Goal: Task Accomplishment & Management: Use online tool/utility

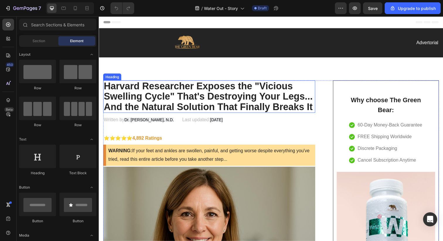
click at [197, 90] on h2 "Harvard Researcher Exposes the "Vicious Swelling Cycle" That's Destroying Your …" at bounding box center [211, 98] width 216 height 33
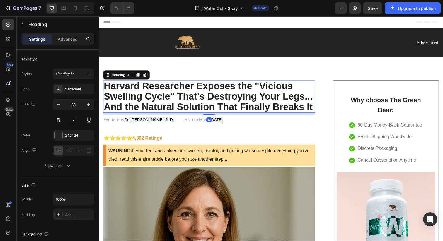
click at [197, 90] on h2 "Harvard Researcher Exposes the "Vicious Swelling Cycle" That's Destroying Your …" at bounding box center [211, 98] width 216 height 33
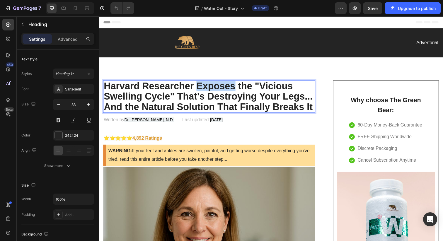
click at [197, 90] on p "Harvard Researcher Exposes the "Vicious Swelling Cycle" That's Destroying Your …" at bounding box center [211, 98] width 215 height 32
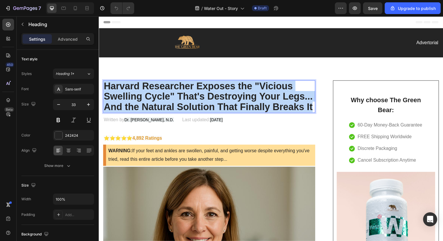
click at [197, 90] on p "Harvard Researcher Exposes the "Vicious Swelling Cycle" That's Destroying Your …" at bounding box center [211, 98] width 215 height 32
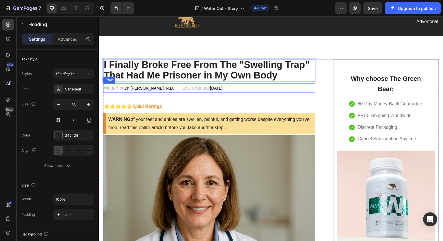
scroll to position [22, 0]
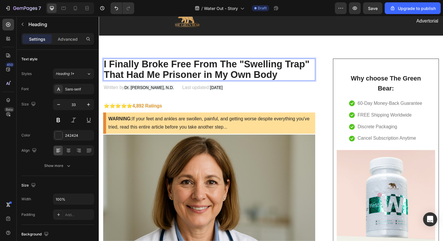
click at [287, 78] on p "I Finally Broke Free From The "Swelling Trap" That Had Me Prisoner in My Own Bo…" at bounding box center [211, 70] width 215 height 21
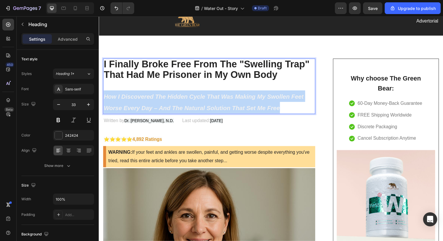
drag, startPoint x: 288, startPoint y: 108, endPoint x: 94, endPoint y: 97, distance: 194.5
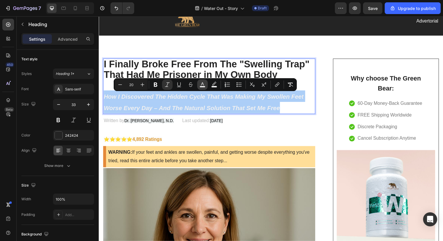
click at [205, 84] on icon "Editor contextual toolbar" at bounding box center [202, 85] width 6 height 6
type input "F0F0F0"
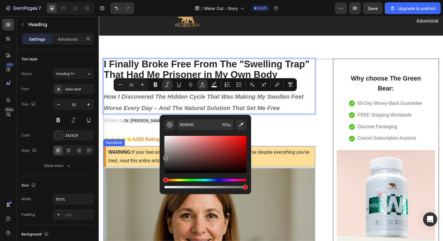
drag, startPoint x: 266, startPoint y: 173, endPoint x: 150, endPoint y: 170, distance: 115.7
drag, startPoint x: 266, startPoint y: 178, endPoint x: 160, endPoint y: 167, distance: 106.5
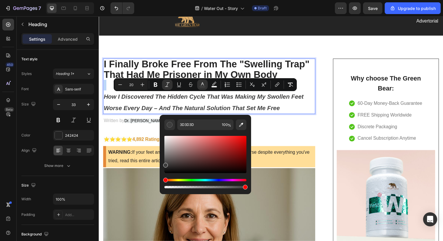
click at [164, 164] on div "Editor contextual toolbar" at bounding box center [165, 165] width 5 height 5
type input "3F3F3F"
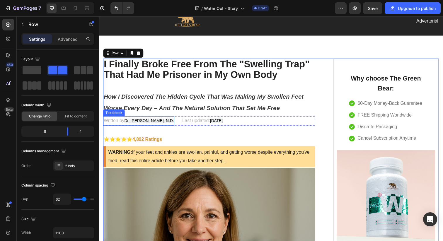
click at [140, 124] on span "Dr. [PERSON_NAME], N.D." at bounding box center [150, 123] width 51 height 5
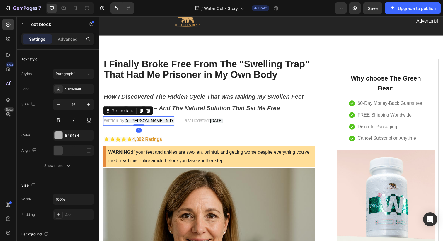
click at [140, 124] on span "Dr. [PERSON_NAME], N.D." at bounding box center [150, 123] width 51 height 5
click at [127, 124] on span "Dr. [PERSON_NAME], N.D." at bounding box center [150, 123] width 51 height 5
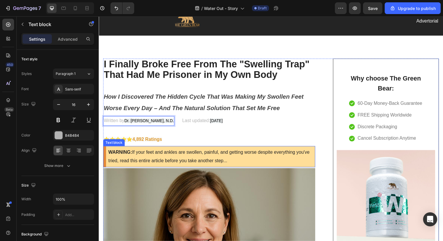
click at [170, 163] on p "WARNING: If your feet and ankles are swollen, painful, and getting worse despit…" at bounding box center [212, 159] width 209 height 17
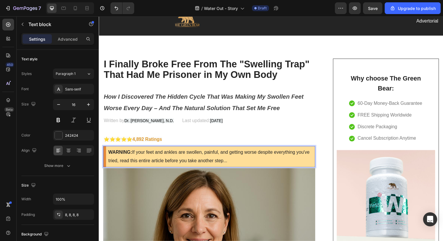
click at [137, 156] on p "WARNING: If your feet and ankles are swollen, painful, and getting worse despit…" at bounding box center [212, 159] width 209 height 17
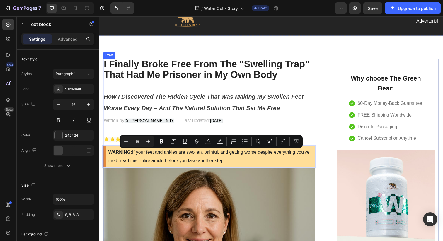
drag, startPoint x: 134, startPoint y: 155, endPoint x: 235, endPoint y: 171, distance: 101.4
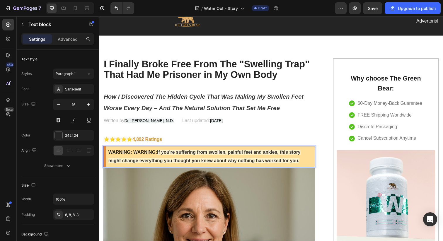
click at [157, 156] on strong "WARNING:" at bounding box center [146, 155] width 24 height 5
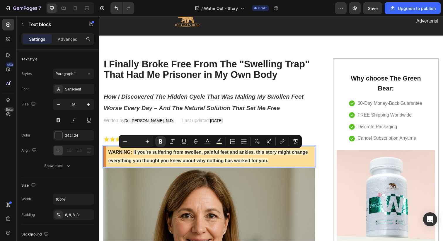
drag, startPoint x: 279, startPoint y: 165, endPoint x: 134, endPoint y: 156, distance: 145.3
click at [134, 156] on p "WARNING: If you're suffering from swollen, painful feet and ankles, this story …" at bounding box center [212, 159] width 209 height 17
click at [208, 141] on icon "Editor contextual toolbar" at bounding box center [207, 142] width 6 height 6
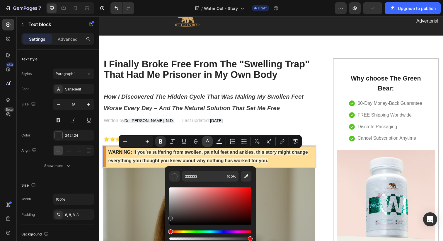
click at [208, 141] on icon "Editor contextual toolbar" at bounding box center [207, 142] width 6 height 6
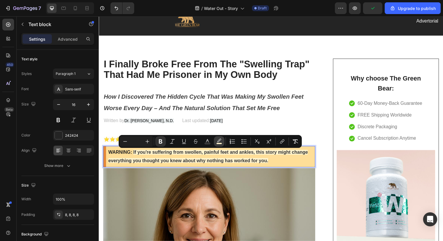
click at [218, 139] on icon "Editor contextual toolbar" at bounding box center [219, 142] width 6 height 6
type input "FFF3CD"
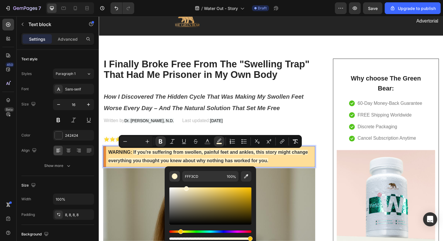
click at [173, 176] on div "Editor contextual toolbar" at bounding box center [175, 176] width 6 height 6
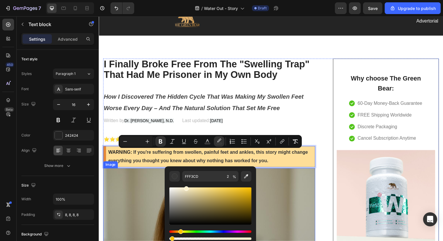
drag, startPoint x: 349, startPoint y: 256, endPoint x: 149, endPoint y: 242, distance: 200.8
drag, startPoint x: 271, startPoint y: 256, endPoint x: 163, endPoint y: 244, distance: 109.3
type input "0"
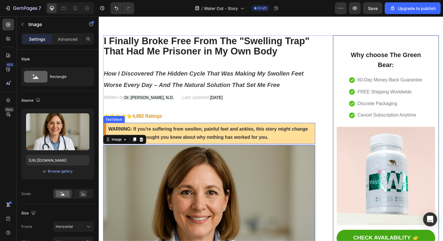
scroll to position [49, 0]
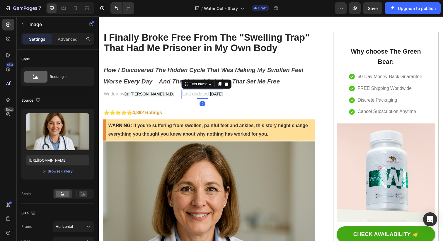
click at [225, 100] on p "Last updated: [DATE]" at bounding box center [204, 96] width 41 height 8
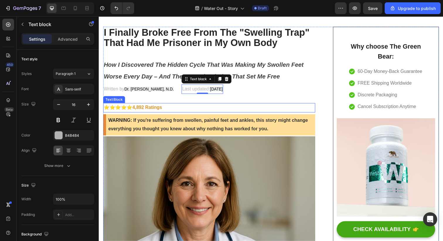
scroll to position [48, 0]
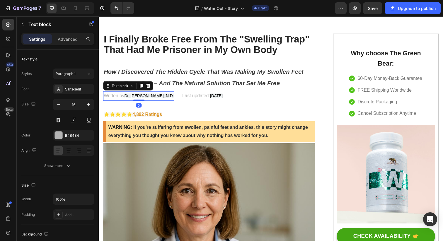
click at [123, 98] on p "Written by Dr. [PERSON_NAME], N.D." at bounding box center [139, 97] width 71 height 8
click at [136, 100] on span "Dr. [PERSON_NAME], N.D." at bounding box center [150, 97] width 51 height 5
drag, startPoint x: 125, startPoint y: 97, endPoint x: 166, endPoint y: 100, distance: 40.9
click at [166, 101] on p "Written by Dr. [PERSON_NAME], N.D." at bounding box center [139, 97] width 71 height 8
click at [168, 102] on p "Written by Dr. [PERSON_NAME], N.D." at bounding box center [139, 97] width 71 height 8
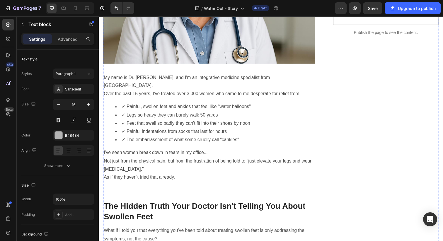
scroll to position [271, 0]
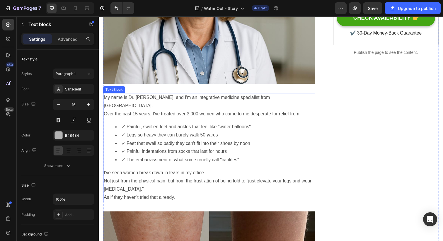
click at [160, 134] on li "✓ Legs so heavy they can barely walk 50 yards" at bounding box center [217, 138] width 204 height 8
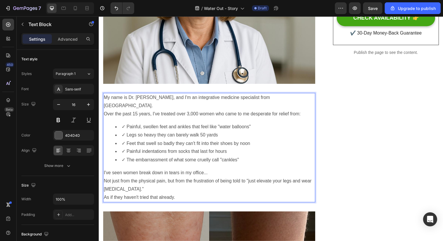
click at [185, 197] on p "As if they haven't tried that already." at bounding box center [211, 201] width 215 height 8
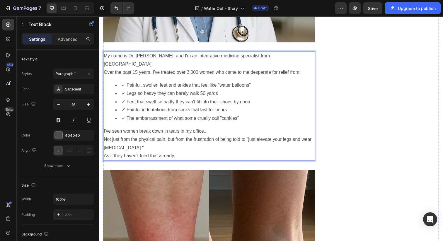
scroll to position [315, 0]
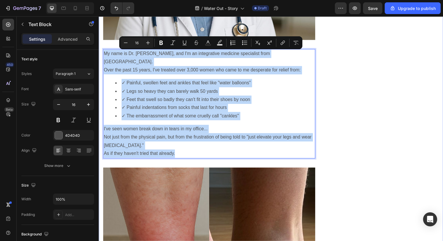
drag, startPoint x: 180, startPoint y: 148, endPoint x: 101, endPoint y: 56, distance: 120.8
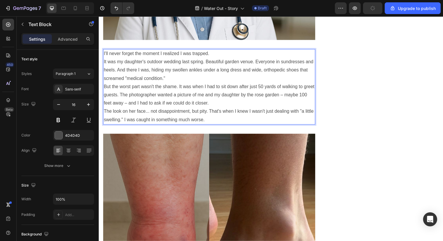
scroll to position [319, 0]
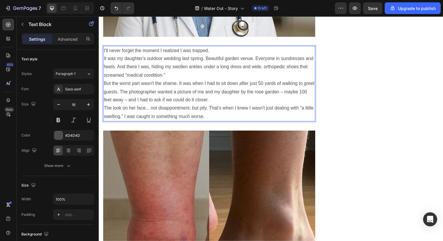
click at [222, 55] on p "I'll never forget the moment I realized I was trapped." at bounding box center [211, 51] width 215 height 8
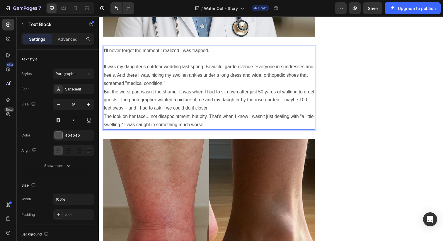
click at [193, 81] on p "It was my daughter's outdoor wedding last spring. Beautiful garden venue. Every…" at bounding box center [211, 76] width 215 height 25
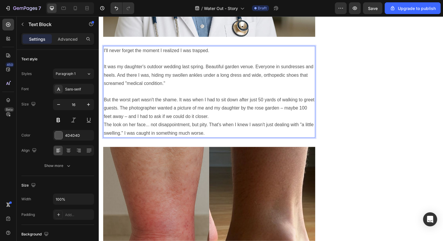
click at [217, 121] on p "But the worst part wasn't the shame. It was when I had to sit down after just 5…" at bounding box center [211, 110] width 215 height 25
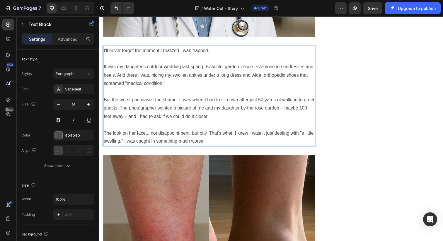
click at [211, 146] on p "The look on her face... not disappointment, but pity. That's when I knew I wasn…" at bounding box center [211, 139] width 215 height 17
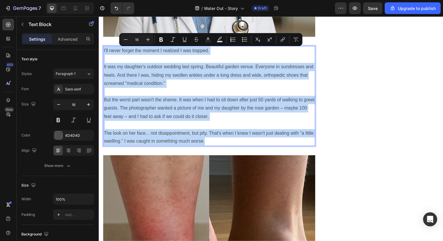
drag, startPoint x: 211, startPoint y: 146, endPoint x: 95, endPoint y: 44, distance: 154.0
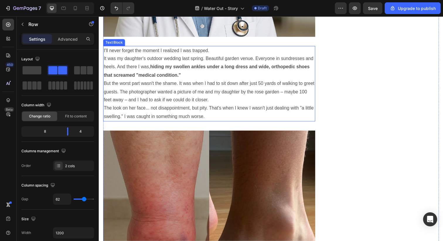
click at [223, 52] on p "I'll never forget the moment I realized I was trapped." at bounding box center [211, 51] width 215 height 8
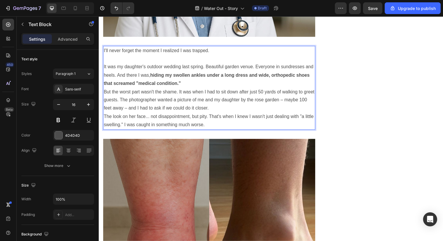
click at [214, 84] on p "It was my daughter's outdoor wedding last spring. Beautiful garden venue. Every…" at bounding box center [211, 76] width 215 height 25
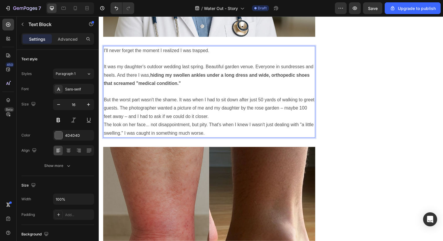
click at [222, 121] on p "But the worst part wasn't the shame. It was when I had to sit down after just 5…" at bounding box center [211, 110] width 215 height 25
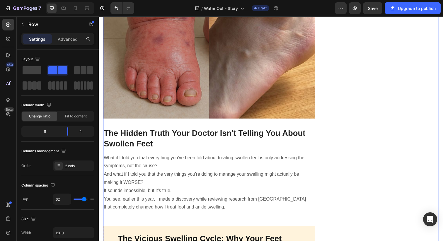
scroll to position [580, 0]
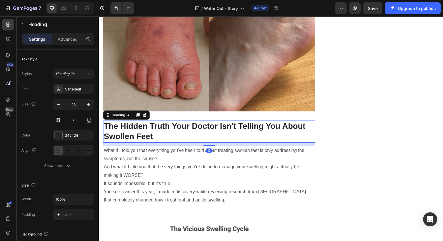
click at [161, 141] on h2 "The Hidden Truth Your Doctor Isn't Telling You About Swollen Feet" at bounding box center [211, 134] width 216 height 23
click at [124, 130] on h2 "The Hidden Truth Your Doctor Isn't Telling You About Swollen Feet" at bounding box center [211, 134] width 216 height 23
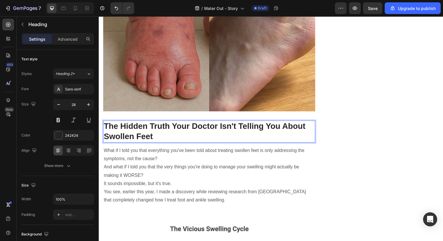
click at [124, 130] on p "The Hidden Truth Your Doctor Isn't Telling You About Swollen Feet" at bounding box center [211, 133] width 215 height 21
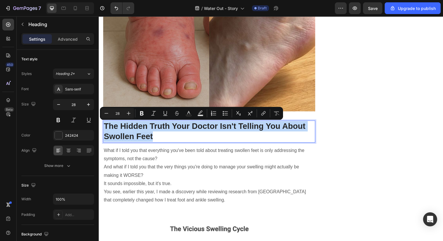
click at [124, 130] on p "The Hidden Truth Your Doctor Isn't Telling You About Swollen Feet" at bounding box center [211, 133] width 215 height 21
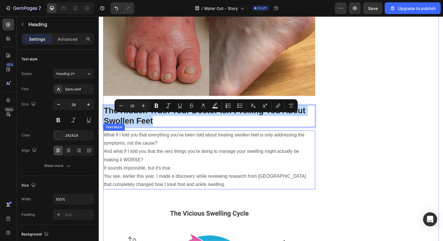
scroll to position [597, 0]
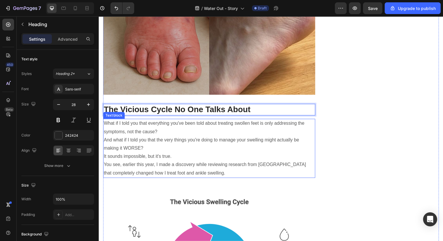
click at [171, 146] on p "And what if I told you that the very things you're doing to manage your swellin…" at bounding box center [211, 147] width 215 height 17
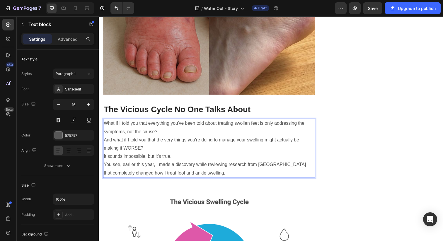
click at [209, 166] on p "You see, earlier this year, I made a discovery while reviewing research from Ha…" at bounding box center [211, 172] width 215 height 17
drag, startPoint x: 235, startPoint y: 176, endPoint x: 99, endPoint y: 123, distance: 146.4
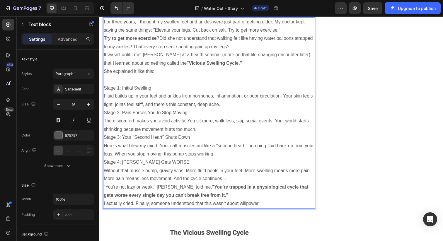
scroll to position [719, 0]
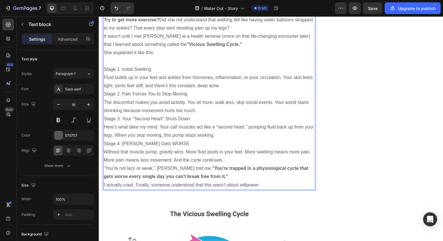
click at [223, 87] on p "Fluid builds up in your feet and ankles from hormones, inflammation, or poor ci…" at bounding box center [211, 83] width 215 height 17
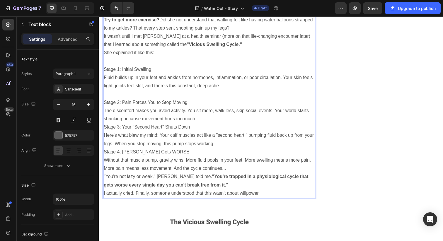
click at [227, 122] on p "The discomfort makes you avoid activity. You sit more, walk less, skip social e…" at bounding box center [211, 117] width 215 height 17
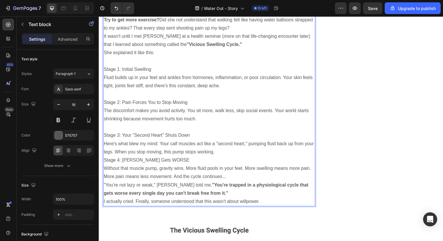
click at [237, 157] on p "Here's what blew my mind: Your calf muscles act like a "second heart," pumping …" at bounding box center [211, 150] width 215 height 17
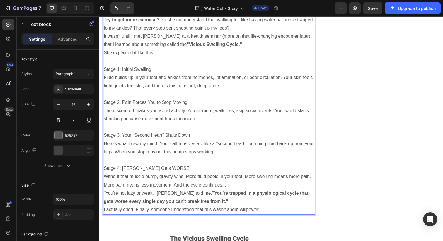
click at [244, 191] on p "Without that muscle pump, gravity wins. More fluid pools in your feet. More swe…" at bounding box center [211, 184] width 215 height 17
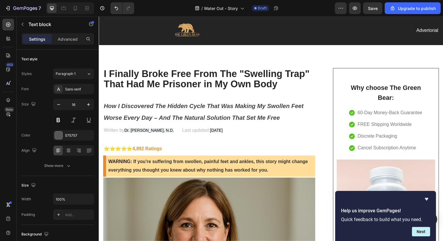
scroll to position [13, 0]
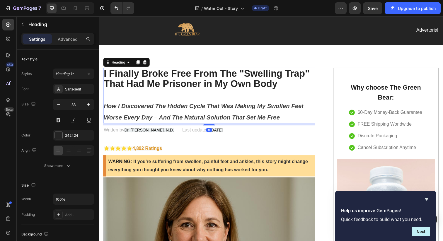
click at [209, 114] on p "I Finally Broke Free From The "Swelling Trap" That Had Me Prisoner in My Own Bo…" at bounding box center [211, 96] width 215 height 55
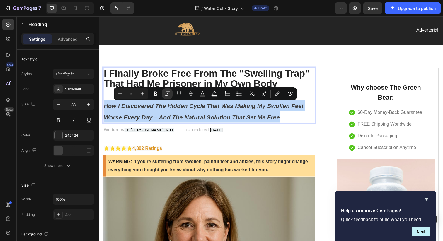
drag, startPoint x: 287, startPoint y: 116, endPoint x: 85, endPoint y: 108, distance: 202.5
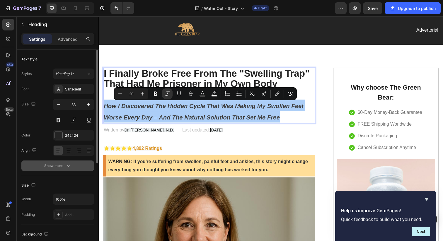
click at [61, 169] on button "Show more" at bounding box center [57, 165] width 73 height 11
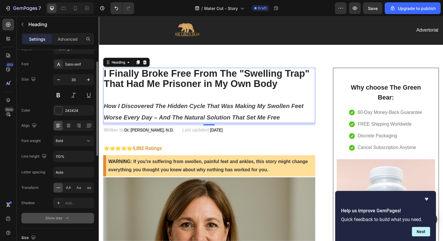
scroll to position [27, 0]
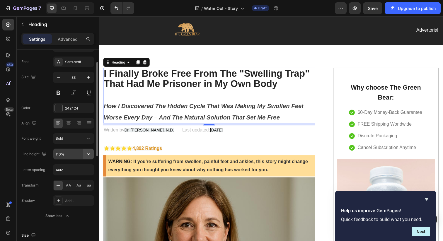
click at [88, 155] on icon "button" at bounding box center [88, 153] width 2 height 1
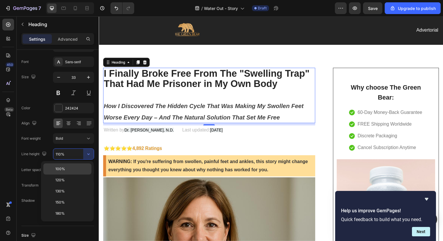
click at [65, 172] on div "100%" at bounding box center [67, 168] width 48 height 11
type input "100%"
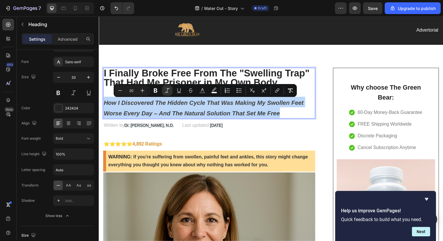
drag, startPoint x: 286, startPoint y: 116, endPoint x: 106, endPoint y: 105, distance: 180.4
click at [106, 105] on p "I Finally Broke Free From The "Swelling Trap" That Had Me Prisoner in My Own Bo…" at bounding box center [211, 94] width 215 height 51
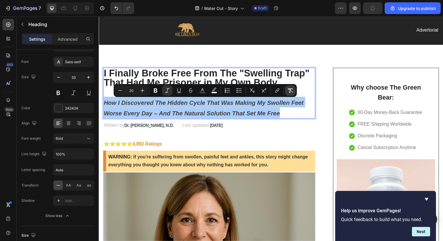
click at [290, 92] on icon "Editor contextual toolbar" at bounding box center [290, 91] width 6 height 6
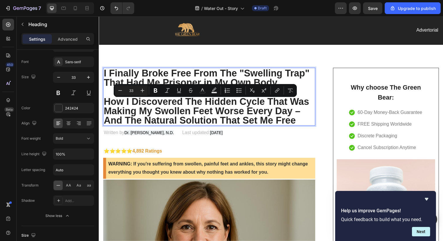
type input "20"
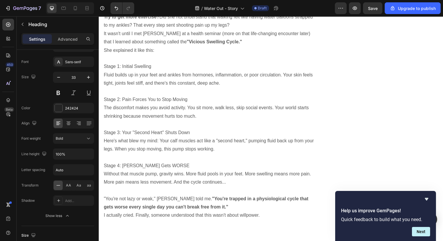
scroll to position [718, 0]
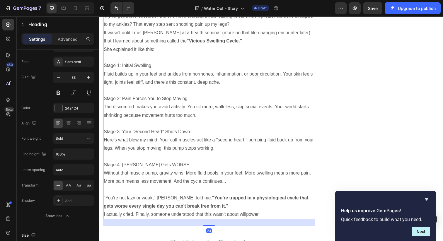
click at [206, 105] on p "Stage 2: Pain Forces You to Stop Moving" at bounding box center [211, 100] width 215 height 8
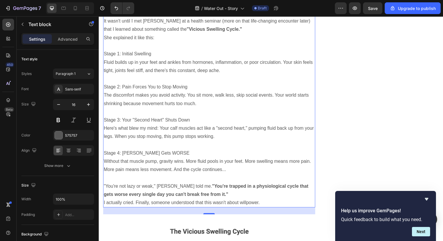
scroll to position [734, 0]
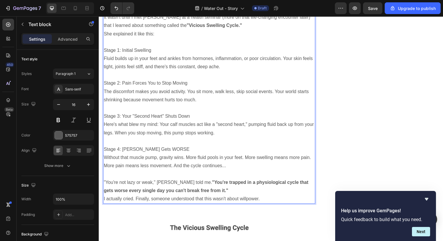
click at [264, 203] on p "I actually cried. Finally, someone understood that this wasn't about willpower." at bounding box center [211, 203] width 215 height 8
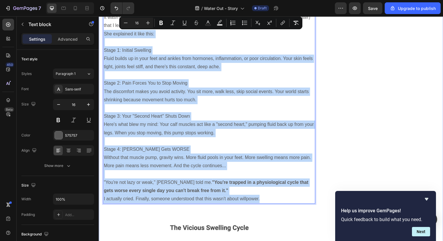
drag, startPoint x: 264, startPoint y: 203, endPoint x: 100, endPoint y: 32, distance: 236.9
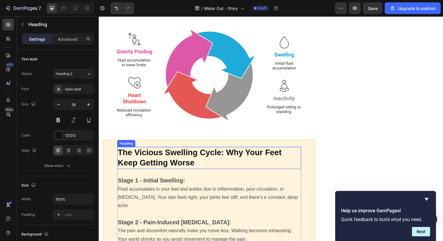
click at [230, 158] on strong "The Vicious Swelling Cycle: Why Your Feet Keep Getting Worse" at bounding box center [201, 161] width 167 height 20
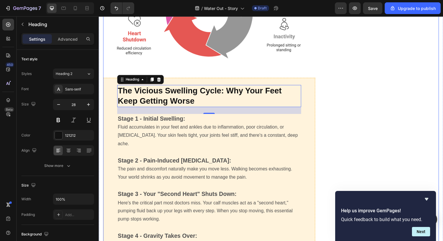
scroll to position [842, 0]
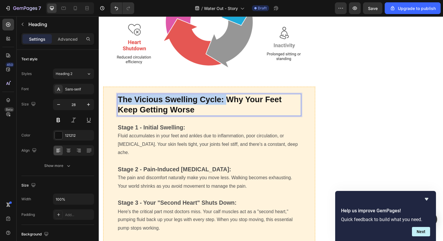
drag, startPoint x: 230, startPoint y: 101, endPoint x: 119, endPoint y: 102, distance: 111.3
click at [119, 102] on strong "The Vicious Swelling Cycle: Why Your Feet Keep Getting Worse" at bounding box center [201, 107] width 167 height 20
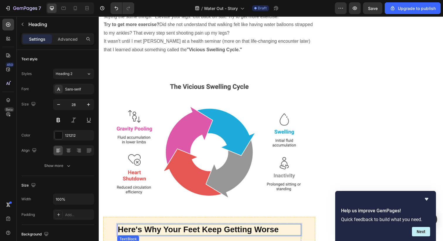
scroll to position [710, 0]
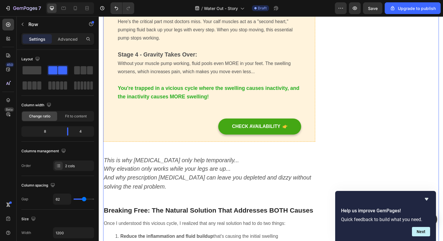
scroll to position [1026, 0]
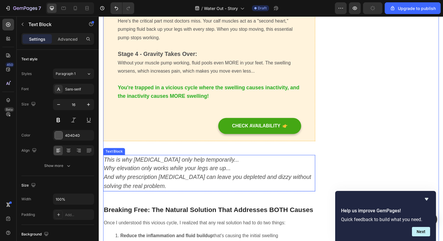
click at [190, 177] on icon "And why prescription diuretics can leave you depleted and dizzy without solving…" at bounding box center [210, 185] width 212 height 16
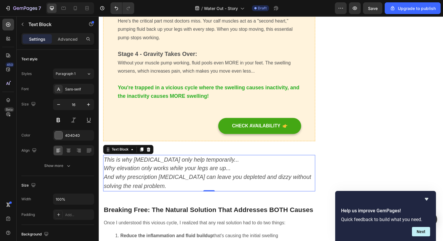
click at [150, 186] on p "And why prescription diuretics can leave you depleted and dizzy without solving…" at bounding box center [211, 185] width 215 height 18
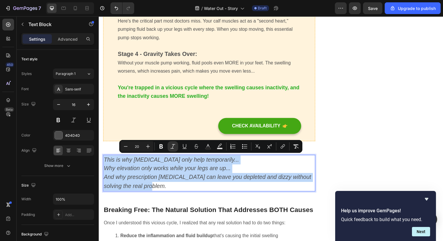
drag, startPoint x: 150, startPoint y: 186, endPoint x: 99, endPoint y: 155, distance: 59.5
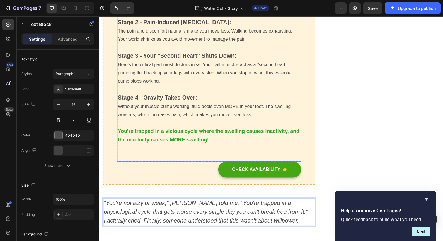
scroll to position [982, 0]
click at [227, 145] on p "You're trapped in a vicious cycle where the swelling causes inactivity, and the…" at bounding box center [211, 138] width 187 height 18
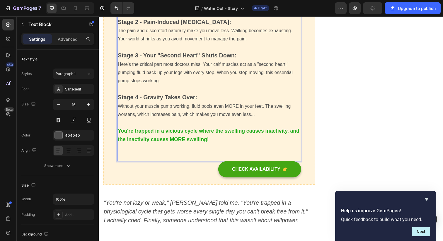
click at [219, 140] on p "You're trapped in a vicious cycle where the swelling causes inactivity, and the…" at bounding box center [211, 138] width 187 height 18
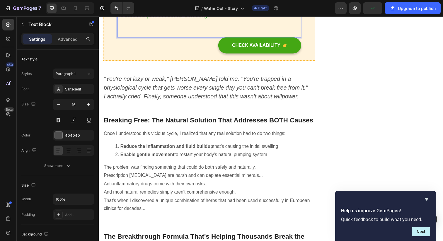
scroll to position [1125, 0]
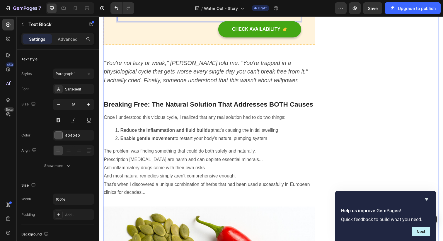
click at [192, 108] on h2 "Breaking Free: The Natural Solution That Addresses BOTH Causes" at bounding box center [211, 106] width 216 height 10
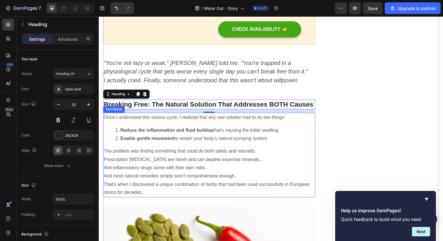
click at [160, 175] on p "And most natural remedies simply aren't comprehensive enough." at bounding box center [211, 179] width 215 height 8
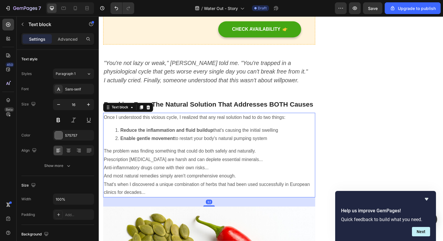
click at [143, 194] on p "That's when I discovered a unique combination of herbs that had been used succe…" at bounding box center [211, 192] width 215 height 17
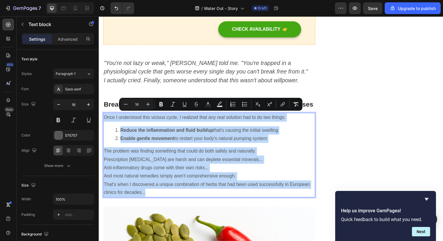
drag, startPoint x: 153, startPoint y: 194, endPoint x: 97, endPoint y: 120, distance: 93.3
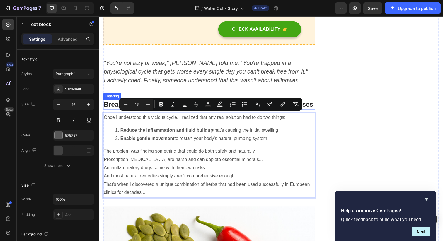
click at [110, 102] on h2 "Breaking Free: The Natural Solution That Addresses BOTH Causes" at bounding box center [211, 106] width 216 height 10
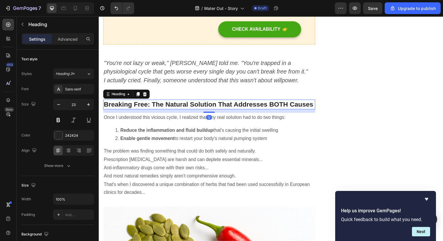
click at [110, 102] on h2 "Breaking Free: The Natural Solution That Addresses BOTH Causes" at bounding box center [211, 106] width 216 height 10
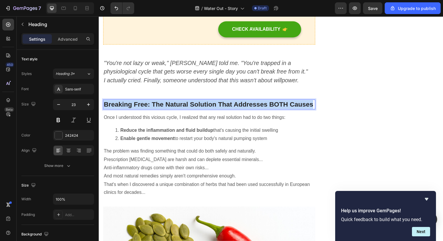
click at [110, 102] on p "Breaking Free: The Natural Solution That Addresses BOTH Causes" at bounding box center [211, 106] width 215 height 9
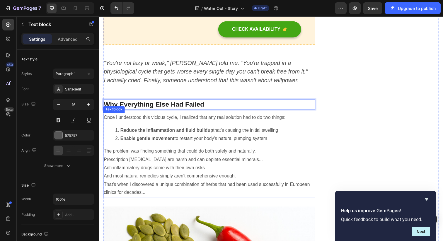
click at [158, 180] on p "And most natural remedies simply aren't comprehensive enough." at bounding box center [211, 179] width 215 height 8
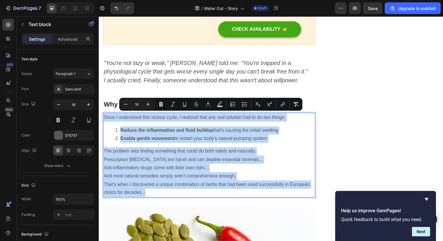
drag, startPoint x: 148, startPoint y: 195, endPoint x: 100, endPoint y: 117, distance: 92.3
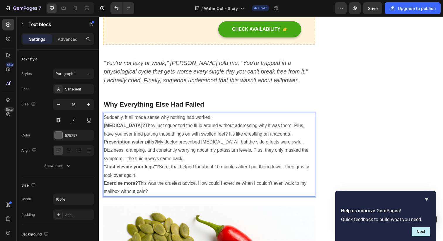
click at [230, 117] on p "Suddenly, it all made sense why nothing had worked:" at bounding box center [211, 119] width 215 height 8
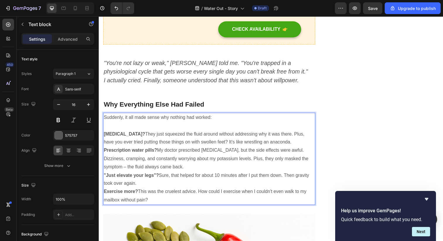
click at [306, 143] on p "Compression stockings? They just squeezed the fluid around without addressing w…" at bounding box center [211, 140] width 215 height 17
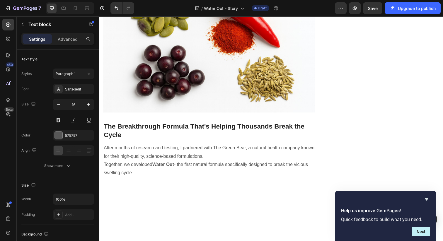
scroll to position [1377, 0]
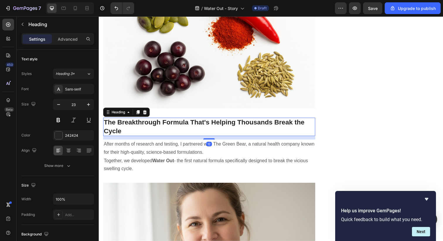
click at [137, 122] on h2 "The Breakthrough Formula That's Helping Thousands Break the Cycle" at bounding box center [211, 129] width 216 height 19
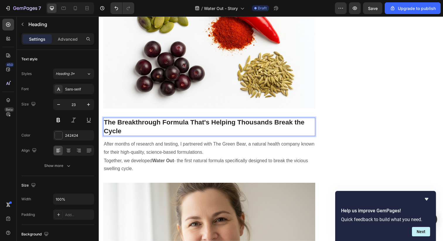
click at [138, 127] on h2 "The Breakthrough Formula That's Helping Thousands Break the Cycle" at bounding box center [211, 129] width 216 height 19
click at [138, 127] on p "The Breakthrough Formula That's Helping Thousands Break the Cycle" at bounding box center [211, 129] width 215 height 18
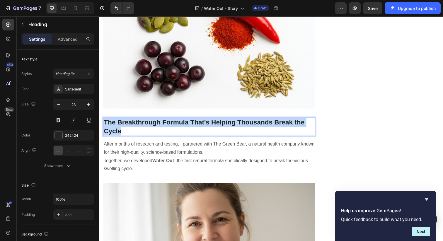
click at [138, 127] on p "The Breakthrough Formula That's Helping Thousands Break the Cycle" at bounding box center [211, 129] width 215 height 18
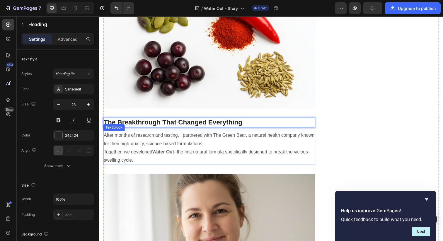
click at [155, 146] on p "After months of research and testing, I partnered with The Green Bear, a natura…" at bounding box center [211, 142] width 215 height 17
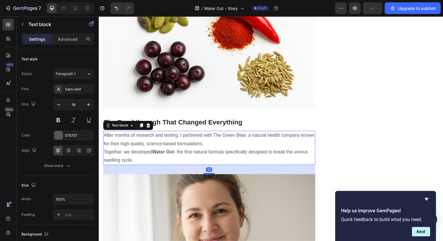
click at [155, 146] on p "After months of research and testing, I partnered with The Green Bear, a natura…" at bounding box center [211, 142] width 215 height 17
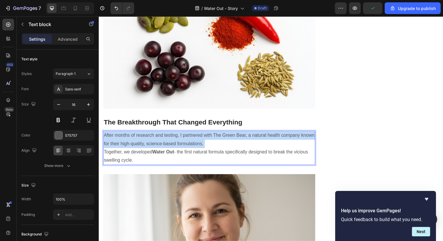
click at [155, 146] on p "After months of research and testing, I partnered with The Green Bear, a natura…" at bounding box center [211, 142] width 215 height 17
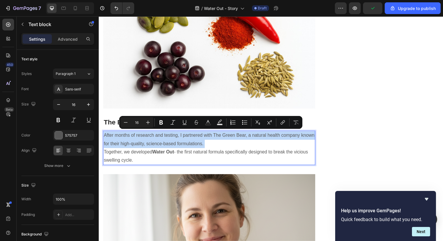
click at [155, 146] on p "After months of research and testing, I partnered with The Green Bear, a natura…" at bounding box center [211, 142] width 215 height 17
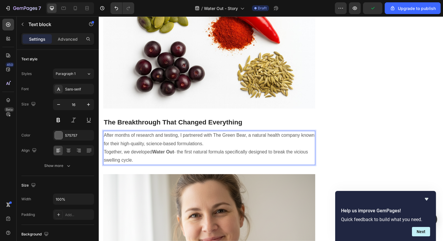
click at [155, 153] on strong "Water Out" at bounding box center [164, 154] width 22 height 5
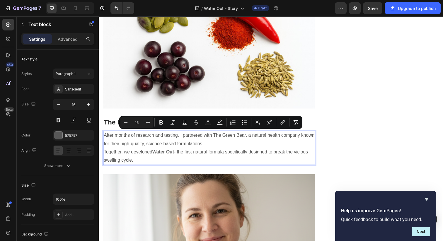
drag, startPoint x: 151, startPoint y: 161, endPoint x: 102, endPoint y: 139, distance: 54.2
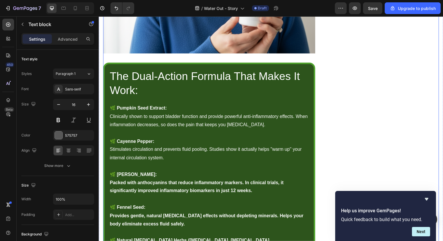
scroll to position [1733, 0]
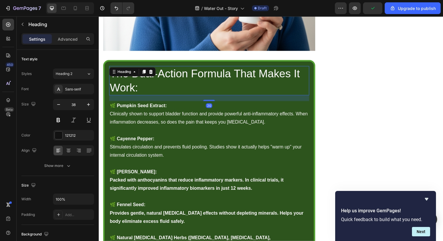
click at [172, 74] on span "The Dual-Action Formula That Makes It Work:" at bounding box center [207, 82] width 194 height 27
click at [160, 84] on h2 "The Dual-Action Formula That Makes It Work:" at bounding box center [211, 82] width 204 height 30
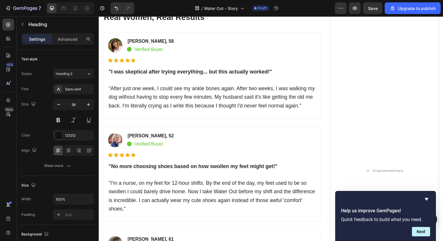
scroll to position [2313, 0]
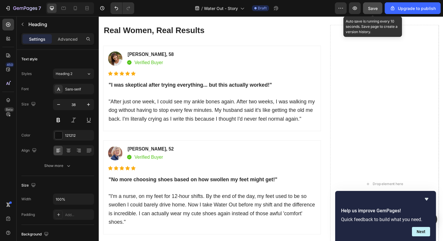
click at [373, 8] on span "Save" at bounding box center [373, 8] width 10 height 5
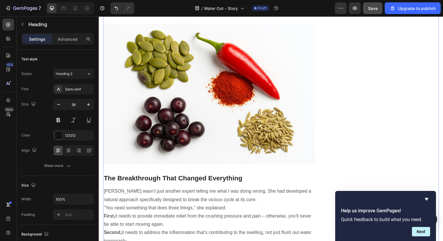
scroll to position [1354, 0]
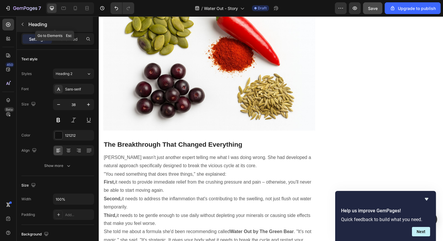
click at [23, 26] on icon "button" at bounding box center [22, 24] width 5 height 5
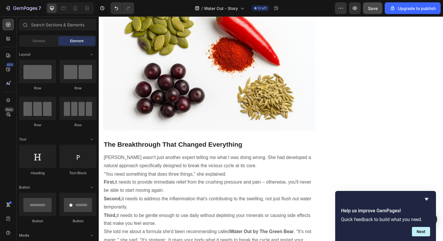
click at [33, 46] on div "Section Element" at bounding box center [57, 41] width 77 height 12
click at [37, 40] on span "Section" at bounding box center [39, 40] width 13 height 5
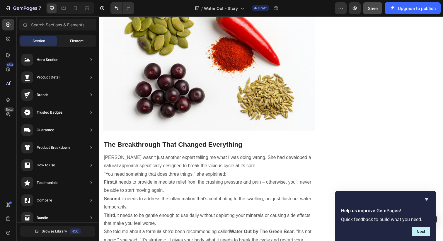
click at [80, 43] on span "Element" at bounding box center [76, 40] width 13 height 5
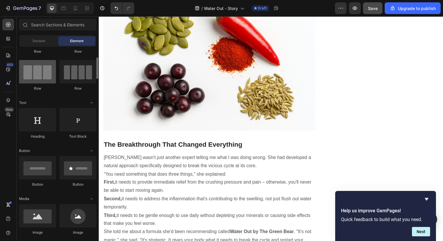
scroll to position [42, 0]
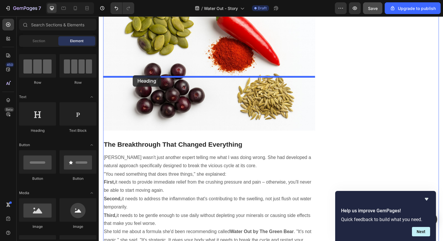
drag, startPoint x: 138, startPoint y: 139, endPoint x: 133, endPoint y: 76, distance: 62.8
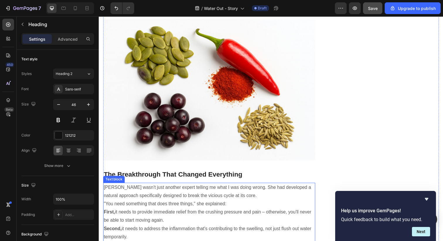
scroll to position [1326, 0]
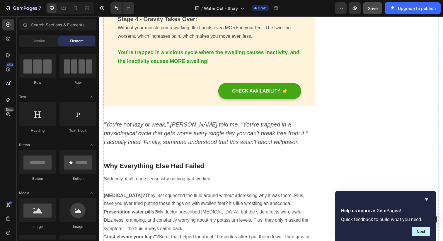
scroll to position [1021, 0]
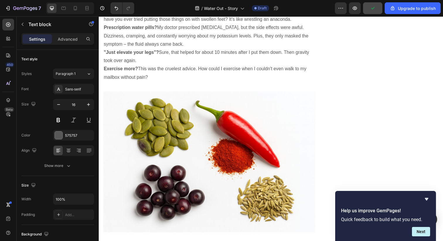
scroll to position [1258, 0]
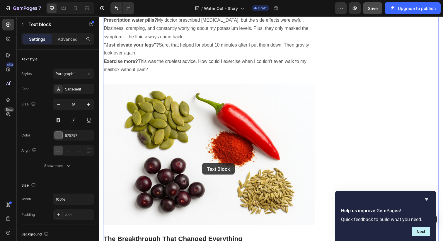
drag, startPoint x: 188, startPoint y: 75, endPoint x: 204, endPoint y: 166, distance: 92.9
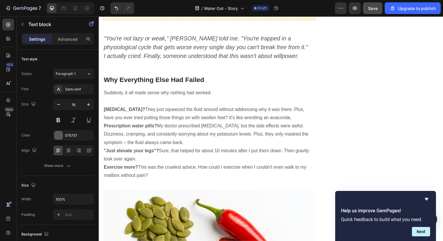
scroll to position [1134, 0]
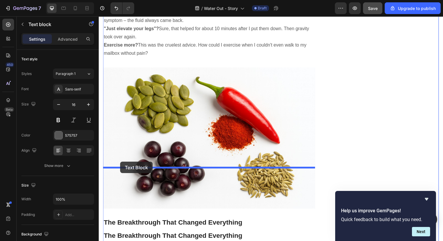
drag, startPoint x: 109, startPoint y: 34, endPoint x: 121, endPoint y: 165, distance: 131.1
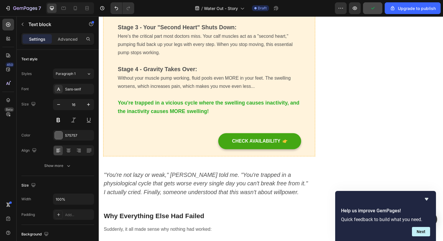
scroll to position [1076, 0]
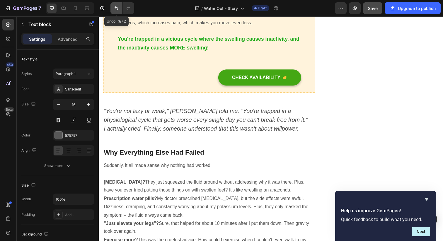
click at [116, 8] on icon "Undo/Redo" at bounding box center [116, 8] width 6 height 6
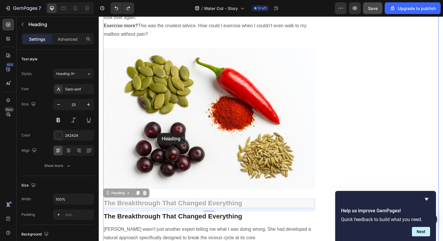
scroll to position [1314, 0]
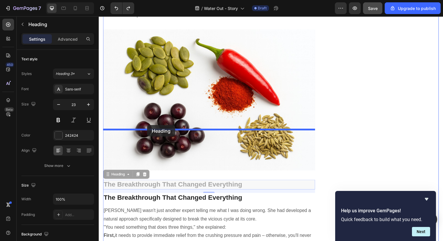
drag, startPoint x: 106, startPoint y: 55, endPoint x: 148, endPoint y: 127, distance: 83.7
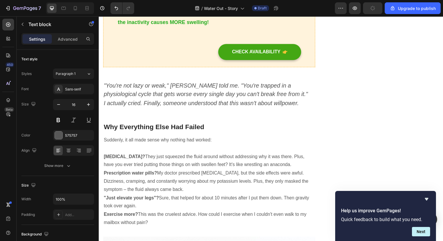
scroll to position [1101, 0]
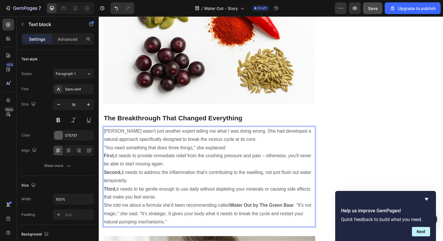
scroll to position [1382, 0]
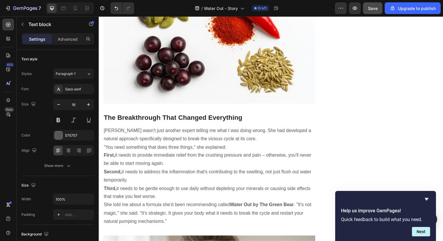
drag, startPoint x: 170, startPoint y: 159, endPoint x: 99, endPoint y: 72, distance: 112.2
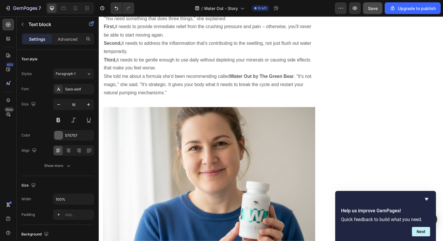
scroll to position [1513, 0]
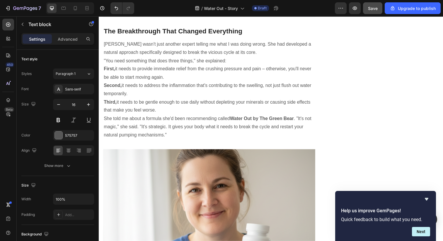
scroll to position [1468, 0]
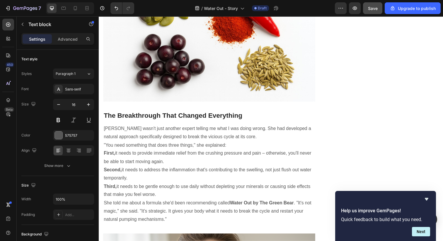
scroll to position [1370, 0]
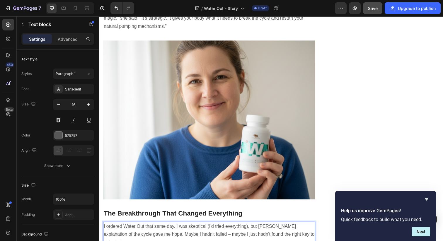
scroll to position [1582, 0]
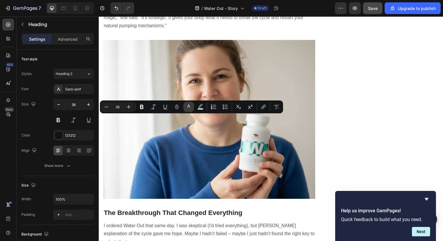
click at [188, 108] on icon "Editor contextual toolbar" at bounding box center [189, 107] width 6 height 6
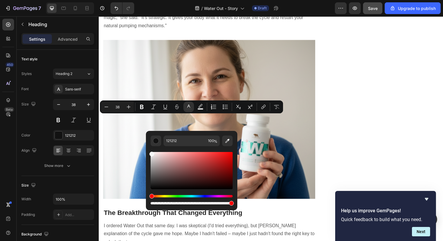
drag, startPoint x: 252, startPoint y: 176, endPoint x: 122, endPoint y: 134, distance: 136.7
type input "F7F7F7"
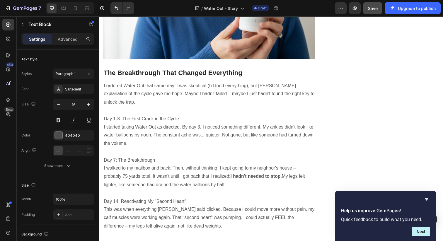
scroll to position [1720, 0]
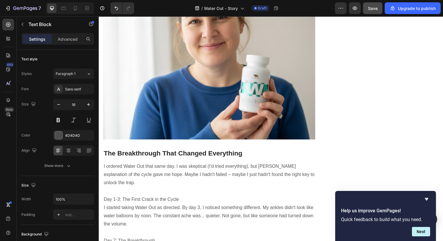
scroll to position [1640, 0]
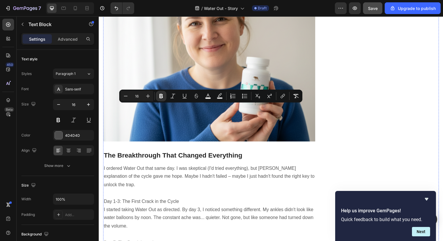
drag, startPoint x: 143, startPoint y: 183, endPoint x: 106, endPoint y: 105, distance: 86.1
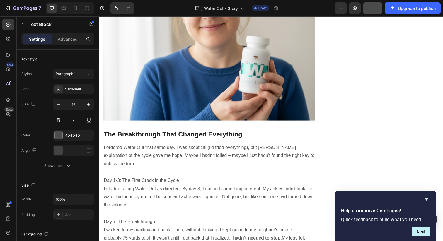
scroll to position [1662, 0]
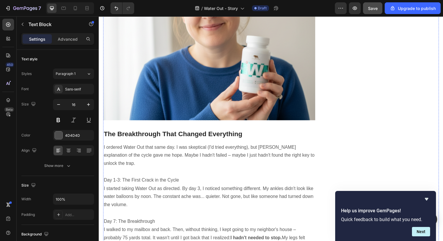
drag, startPoint x: 133, startPoint y: 194, endPoint x: 106, endPoint y: 174, distance: 32.9
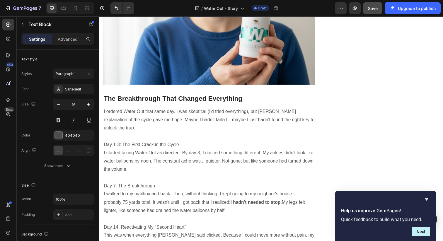
scroll to position [1705, 0]
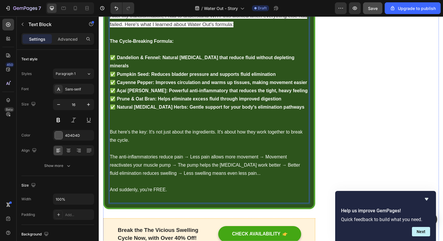
scroll to position [2071, 0]
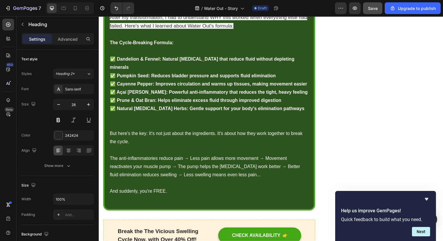
scroll to position [2123, 0]
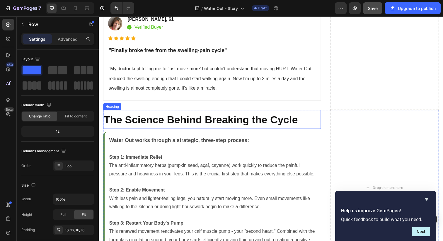
scroll to position [2424, 0]
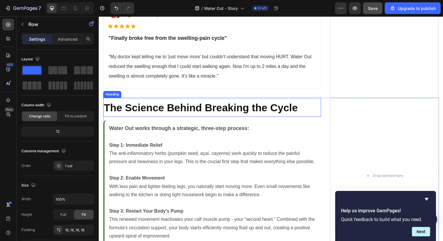
click at [165, 109] on strong "The Science Behind Breaking the Cycle" at bounding box center [203, 110] width 198 height 12
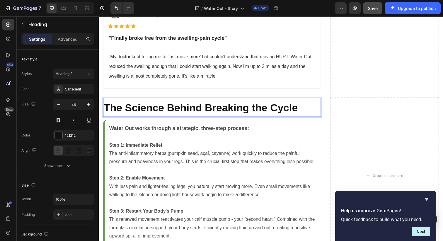
click at [165, 109] on strong "The Science Behind Breaking the Cycle" at bounding box center [203, 110] width 198 height 12
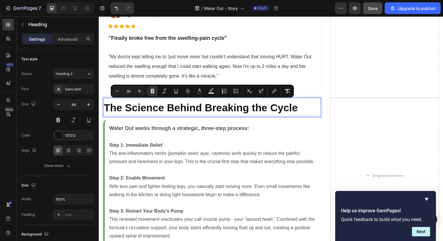
type input "46"
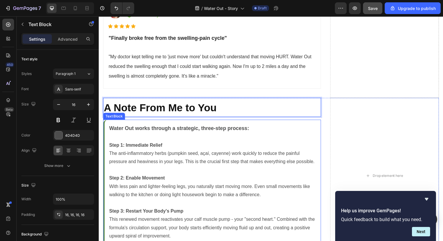
click at [196, 141] on p at bounding box center [214, 139] width 211 height 8
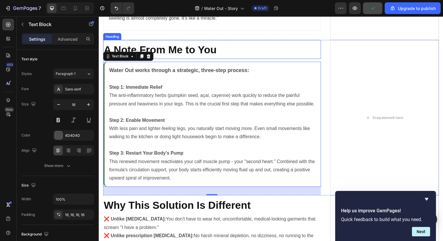
scroll to position [2512, 0]
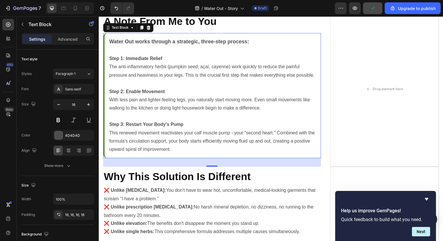
click at [193, 148] on p "This renewed movement reactivates your calf muscle pump - your "second heart." …" at bounding box center [214, 143] width 211 height 25
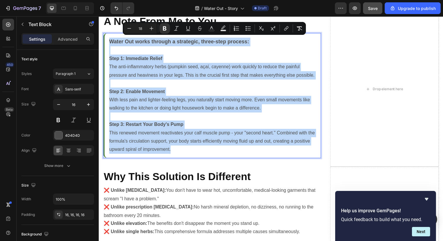
drag, startPoint x: 175, startPoint y: 151, endPoint x: 106, endPoint y: 42, distance: 128.3
click at [106, 42] on div "Water Out works through a strategic, three-step process: Step 1: Immediate Reli…" at bounding box center [214, 97] width 222 height 128
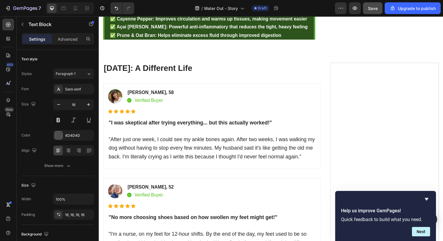
scroll to position [2134, 0]
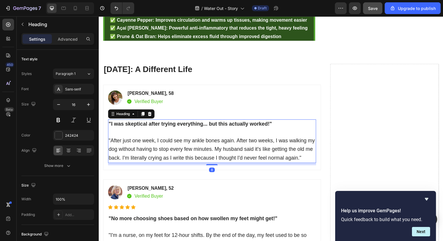
click at [228, 133] on h2 ""I was skeptical after trying everything... but this actually worked!" "After j…" at bounding box center [214, 144] width 212 height 45
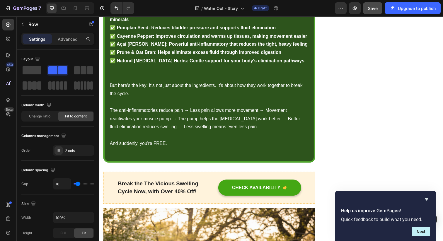
scroll to position [2109, 0]
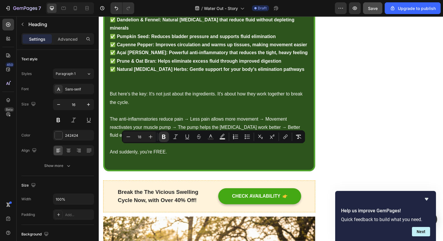
drag, startPoint x: 309, startPoint y: 185, endPoint x: 110, endPoint y: 155, distance: 201.1
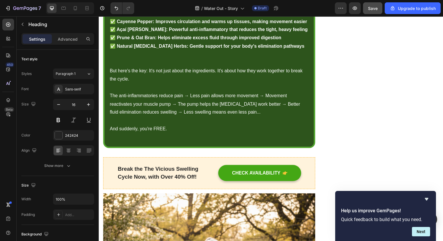
scroll to position [2137, 0]
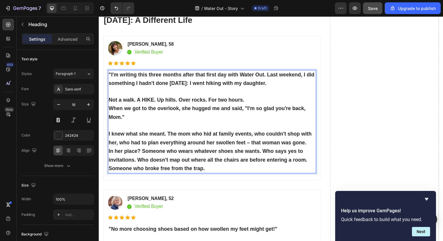
scroll to position [2186, 0]
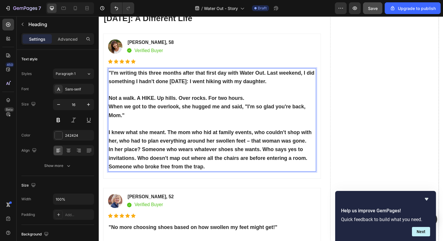
click at [219, 171] on p "Someone who broke free from the trap." at bounding box center [214, 170] width 211 height 9
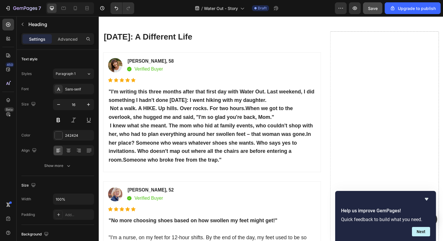
scroll to position [2524, 0]
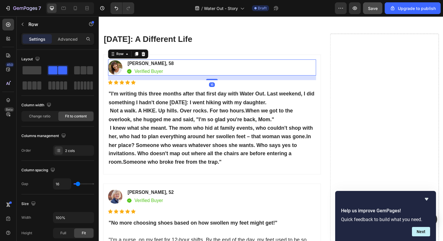
click at [218, 76] on div "Image Margaret T., 58 Text block Image Verified Buyer Text block Row Row 16" at bounding box center [214, 68] width 212 height 16
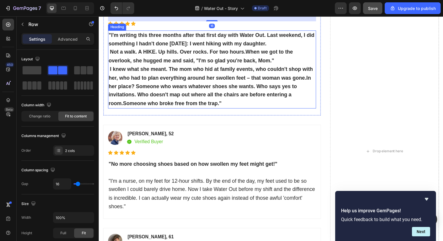
scroll to position [2585, 0]
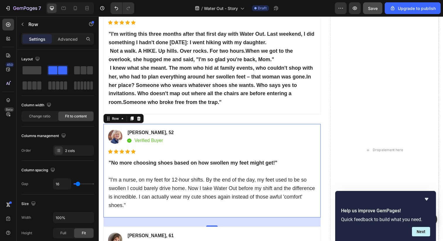
click at [228, 126] on div "Image Jennifer K., 52 Text block Image Verified Buyer Text block Row Row Icon I…" at bounding box center [214, 174] width 222 height 96
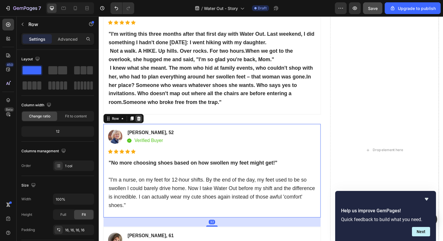
click at [141, 120] on icon at bounding box center [139, 120] width 5 height 5
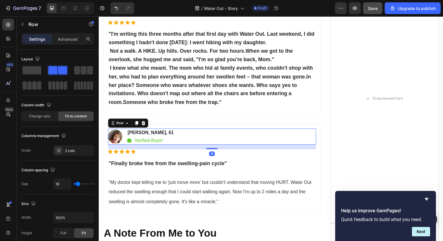
click at [188, 131] on div "Image Linda R., 61 Text block Image Verified Buyer Text block Row Row 16" at bounding box center [214, 139] width 212 height 16
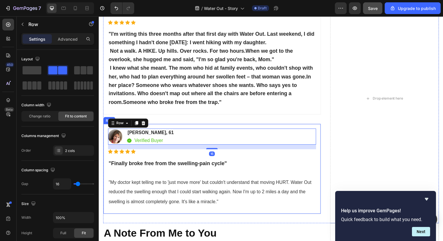
click at [187, 128] on div "Image Linda R., 61 Text block Image Verified Buyer Text block Row Row 16 Icon I…" at bounding box center [214, 172] width 222 height 92
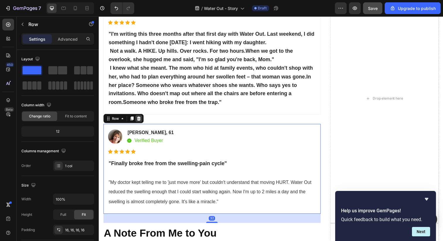
click at [139, 120] on icon at bounding box center [139, 120] width 5 height 5
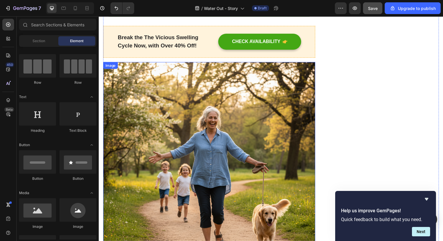
scroll to position [2478, 0]
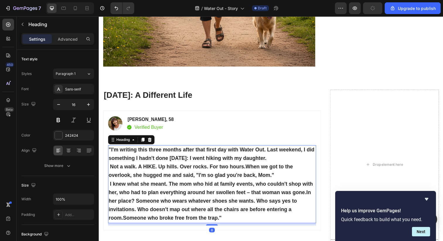
click at [198, 162] on h2 ""I'm writing this three months after that first day with Water Out. Last weeken…" at bounding box center [214, 188] width 212 height 80
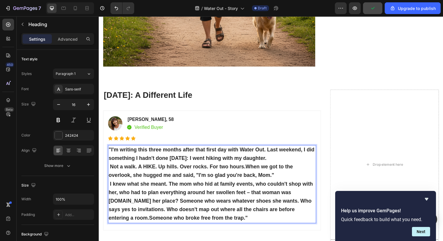
click at [290, 151] on p ""I'm writing this three months after that first day with Water Out. Last weeken…" at bounding box center [214, 187] width 211 height 78
click at [285, 168] on p ""I'm writing this three months after that first day with Water Out. Last weeken…" at bounding box center [214, 187] width 211 height 78
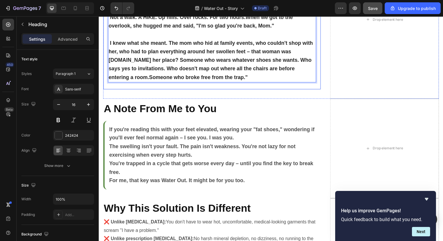
scroll to position [2630, 0]
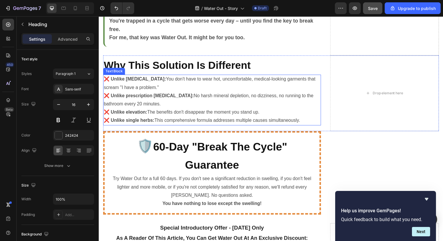
click at [199, 94] on p "❌ Unlike prescription diuretics: No harsh mineral depletion, no dizziness, no r…" at bounding box center [214, 101] width 221 height 17
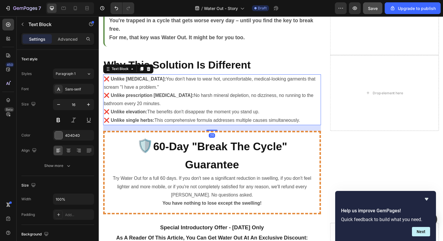
scroll to position [2765, 0]
click at [195, 69] on span "Why This Solution Is Different" at bounding box center [179, 66] width 150 height 12
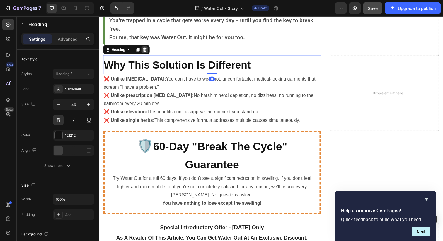
click at [145, 49] on icon at bounding box center [146, 50] width 4 height 4
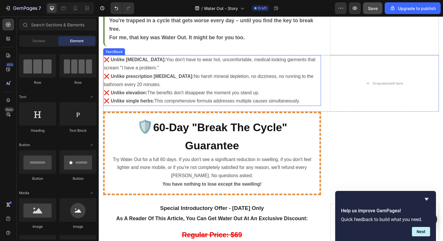
click at [171, 74] on p "❌ Unlike prescription diuretics: No harsh mineral depletion, no dizziness, no r…" at bounding box center [214, 82] width 221 height 17
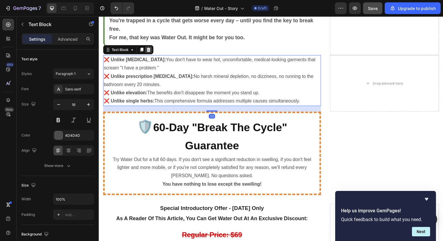
click at [150, 48] on icon at bounding box center [150, 50] width 4 height 4
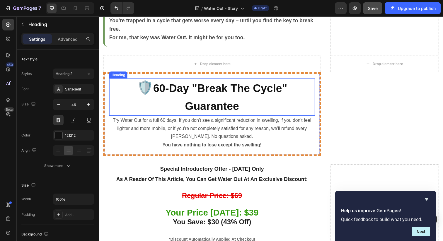
click at [188, 93] on span "60-Day "Break The Cycle" Guarantee" at bounding box center [222, 98] width 137 height 31
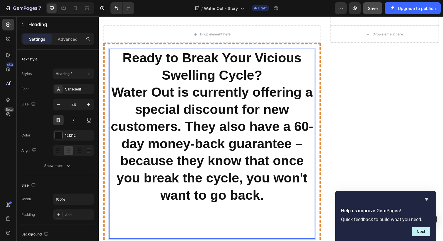
scroll to position [2796, 0]
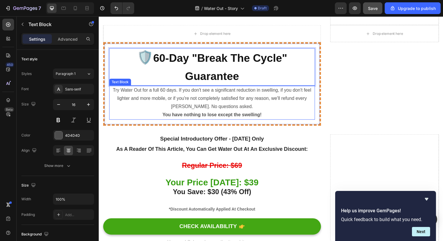
click at [187, 96] on span "Try Water Out for a full 60 days. If you don't see a significant reduction in s…" at bounding box center [214, 100] width 203 height 22
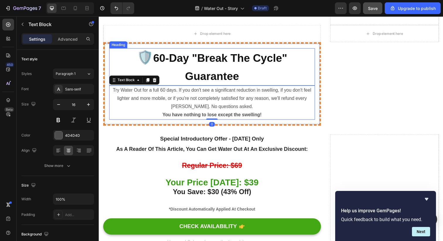
click at [196, 61] on span "60-Day "Break The Cycle" Guarantee" at bounding box center [222, 68] width 137 height 31
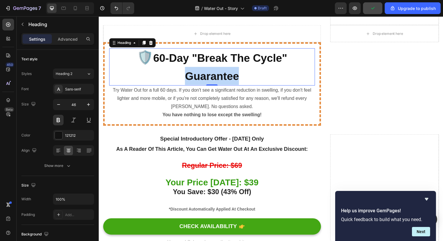
click at [170, 67] on p "🛡️ 60-Day "Break The Cycle" Guarantee" at bounding box center [214, 67] width 209 height 37
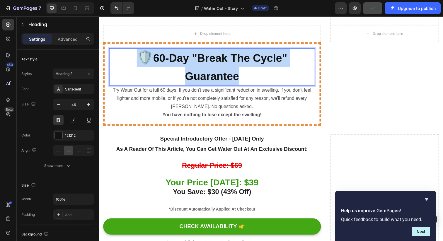
click at [170, 67] on p "🛡️ 60-Day "Break The Cycle" Guarantee" at bounding box center [214, 67] width 209 height 37
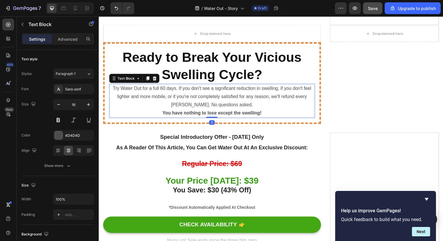
click at [206, 107] on span "Try Water Out for a full 60 days. If you don't see a significant reduction in s…" at bounding box center [214, 98] width 203 height 22
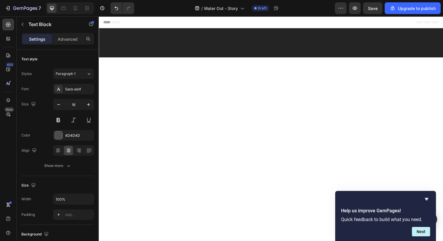
scroll to position [2796, 0]
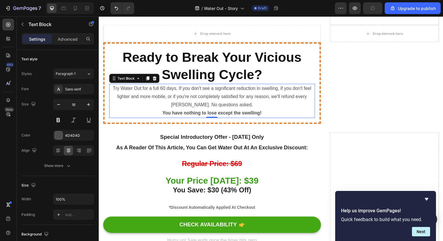
click at [216, 96] on span "Try Water Out for a full 60 days. If you don't see a significant reduction in s…" at bounding box center [214, 98] width 203 height 22
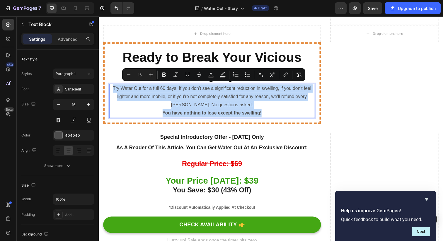
drag, startPoint x: 269, startPoint y: 114, endPoint x: 111, endPoint y: 88, distance: 160.8
click at [111, 88] on div "Try Water Out for a full 60 days. If you don't see a significant reduction in s…" at bounding box center [214, 102] width 210 height 35
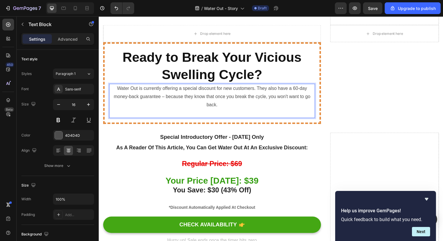
click at [118, 89] on span "Water Out is currently offering a special discount for new customers. They also…" at bounding box center [214, 98] width 201 height 22
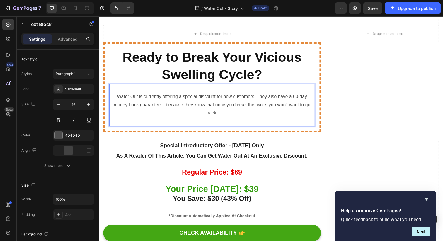
click at [215, 88] on p "Rich Text Editor. Editing area: main" at bounding box center [214, 90] width 209 height 8
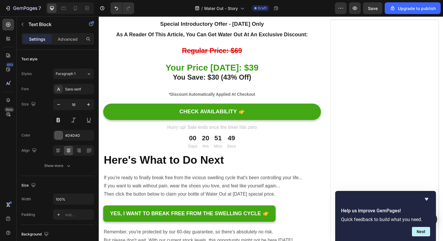
scroll to position [2922, 0]
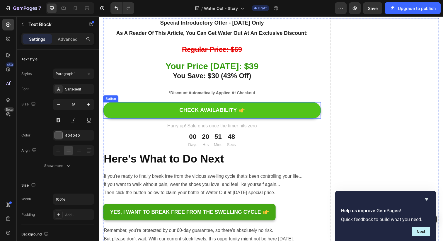
click at [253, 110] on link "CHECK AVAILABILITY" at bounding box center [214, 112] width 222 height 17
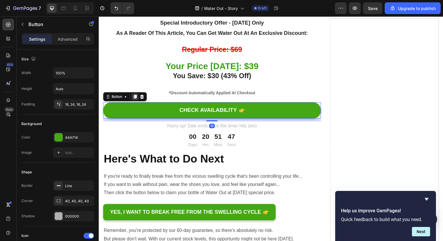
click at [136, 97] on icon at bounding box center [135, 98] width 3 height 4
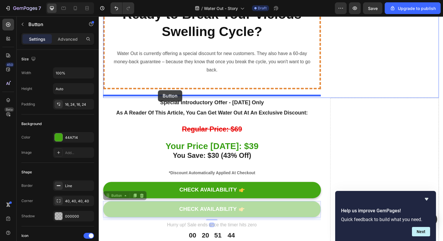
scroll to position [2840, 0]
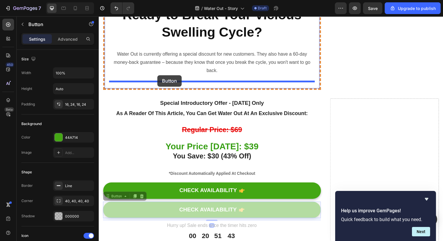
drag, startPoint x: 108, startPoint y: 116, endPoint x: 158, endPoint y: 76, distance: 64.2
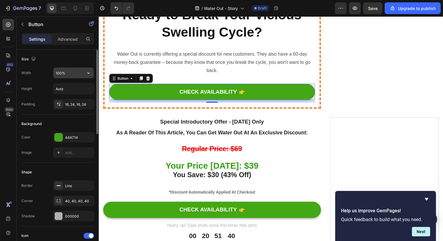
click at [64, 73] on input "100%" at bounding box center [73, 73] width 40 height 11
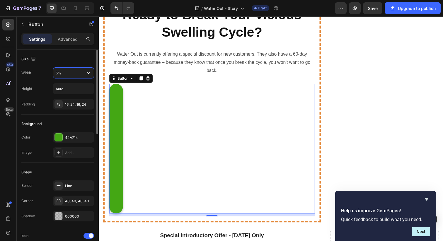
type input "50%"
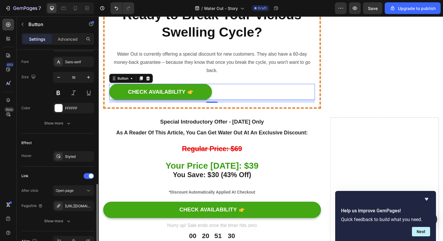
scroll to position [304, 0]
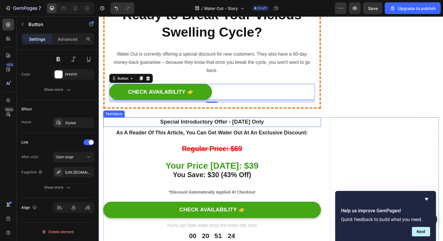
click at [145, 123] on p "special introductory offer - [DATE] only" at bounding box center [214, 124] width 221 height 8
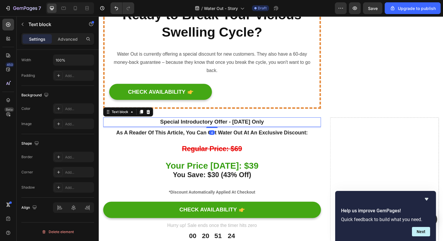
scroll to position [0, 0]
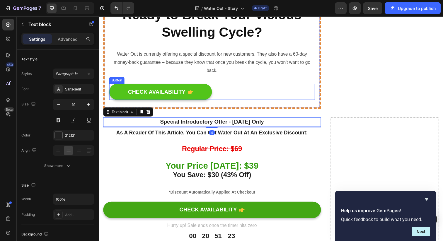
click at [121, 92] on link "CHECK AVAILABILITY" at bounding box center [161, 93] width 105 height 17
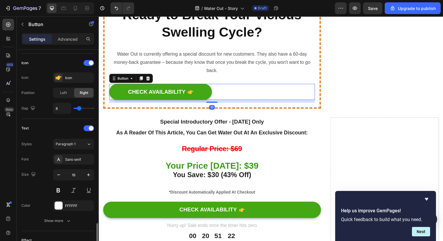
scroll to position [304, 0]
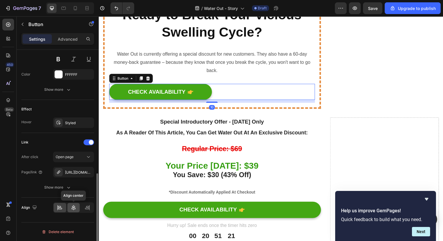
click at [75, 211] on div at bounding box center [73, 207] width 13 height 9
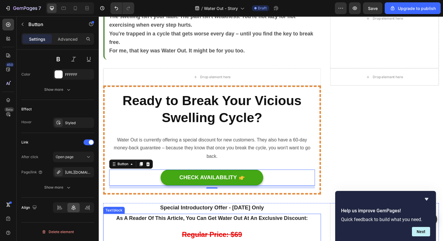
scroll to position [2751, 0]
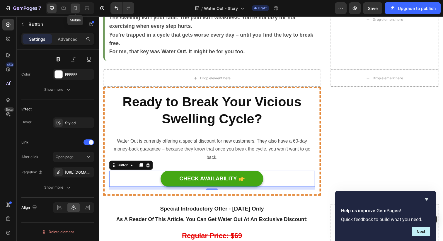
click at [78, 8] on icon at bounding box center [75, 8] width 6 height 6
type input "100%"
type input "14"
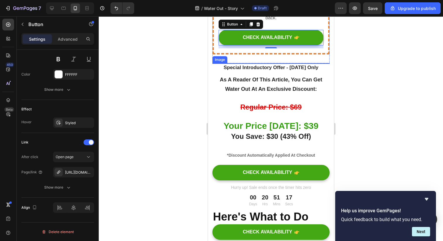
scroll to position [3039, 0]
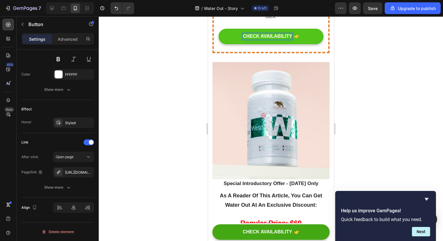
click at [247, 40] on div "CHECK AVAILABILITY" at bounding box center [266, 36] width 49 height 6
click at [247, 40] on p "CHECK AVAILABILITY" at bounding box center [266, 36] width 49 height 6
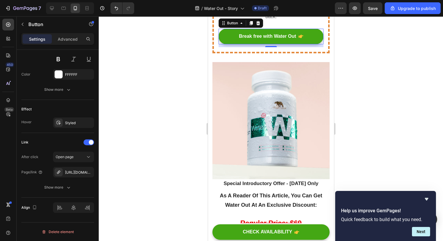
click at [181, 68] on div at bounding box center [271, 128] width 344 height 225
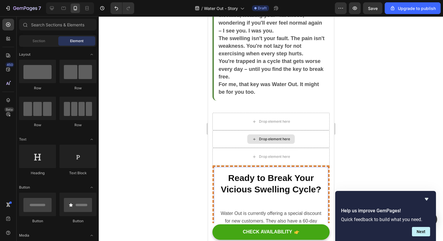
scroll to position [2774, 0]
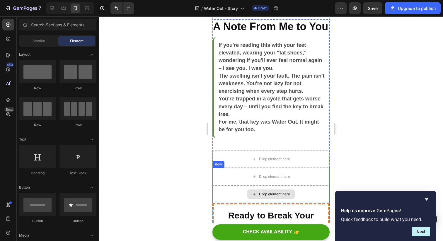
click at [227, 198] on div "Drop element here" at bounding box center [270, 194] width 117 height 18
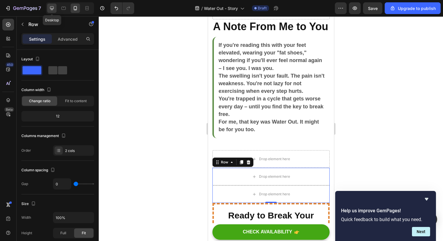
click at [49, 9] on icon at bounding box center [52, 8] width 6 height 6
type input "32"
type input "1200"
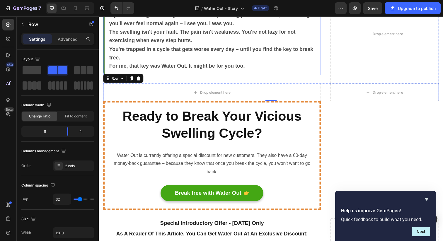
scroll to position [2727, 0]
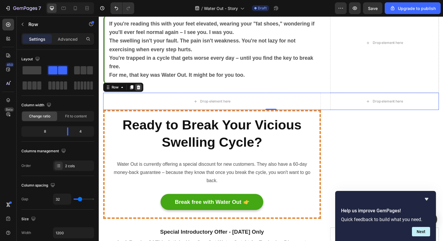
click at [141, 87] on icon at bounding box center [139, 88] width 5 height 5
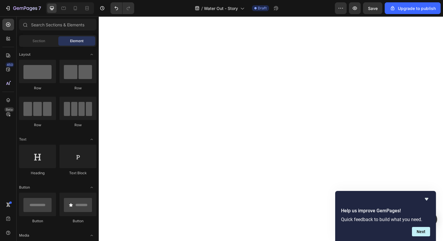
scroll to position [2051, 0]
click at [74, 8] on icon at bounding box center [75, 8] width 3 height 4
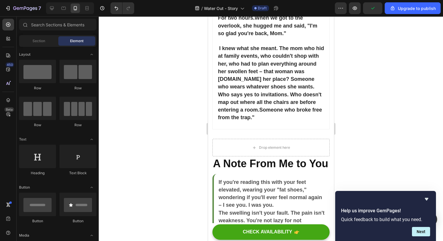
scroll to position [2381, 0]
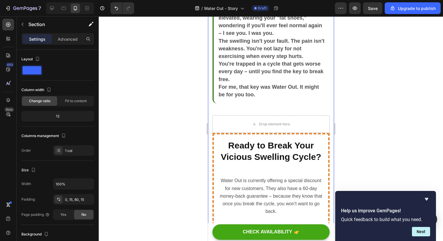
scroll to position [2718, 0]
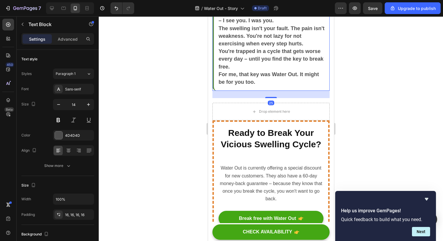
click at [293, 86] on p "For me, that key was Water Out. It might be for you too." at bounding box center [271, 78] width 106 height 15
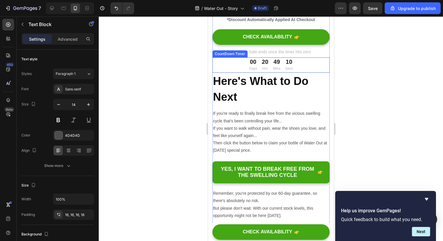
scroll to position [3152, 0]
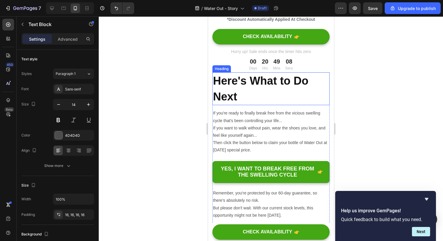
click at [255, 105] on h2 "Here's What to Do Next" at bounding box center [270, 88] width 117 height 33
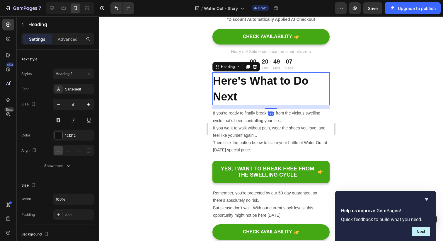
click at [252, 101] on h2 "Here's What to Do Next" at bounding box center [270, 88] width 117 height 33
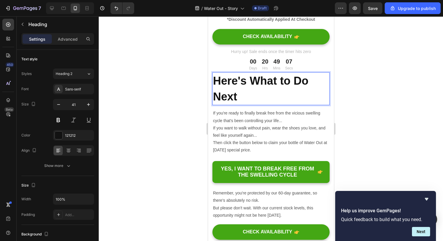
click at [252, 101] on p "Here's What to Do Next" at bounding box center [271, 89] width 116 height 32
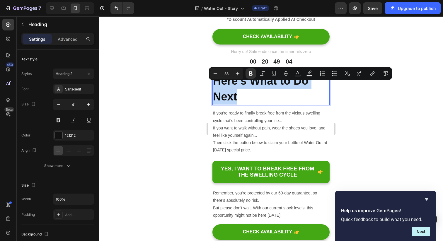
drag, startPoint x: 254, startPoint y: 103, endPoint x: 214, endPoint y: 85, distance: 43.5
click at [214, 85] on p "Here's What to Do Next" at bounding box center [271, 89] width 116 height 32
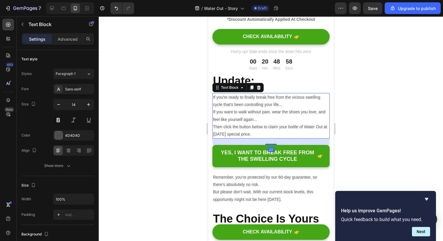
click at [224, 105] on p "If you're ready to finally break free from the vicious swelling cycle that's be…" at bounding box center [271, 101] width 116 height 15
click at [269, 89] on p "⁠⁠⁠⁠⁠⁠⁠ Update:" at bounding box center [271, 81] width 116 height 16
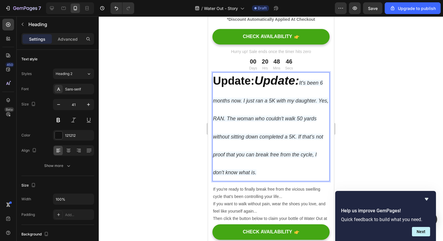
click at [299, 87] on strong "Update:" at bounding box center [276, 80] width 45 height 13
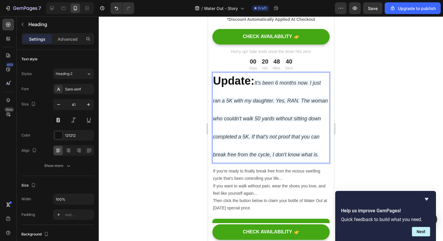
drag, startPoint x: 323, startPoint y: 165, endPoint x: 258, endPoint y: 90, distance: 98.6
click at [258, 90] on p "Update: It's been 6 months now. I just ran a 5K with my daughter. Yes, RAN. The…" at bounding box center [271, 118] width 116 height 90
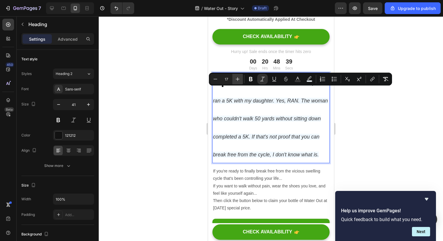
click at [236, 80] on icon "Editor contextual toolbar" at bounding box center [238, 79] width 6 height 6
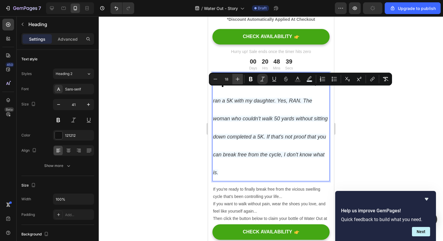
click at [236, 80] on icon "Editor contextual toolbar" at bounding box center [238, 79] width 6 height 6
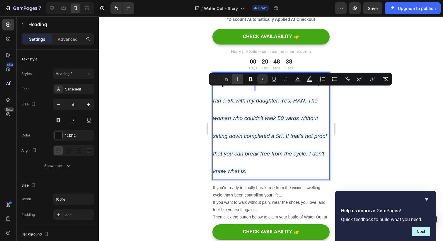
click at [236, 80] on icon "Editor contextual toolbar" at bounding box center [238, 79] width 6 height 6
type input "20"
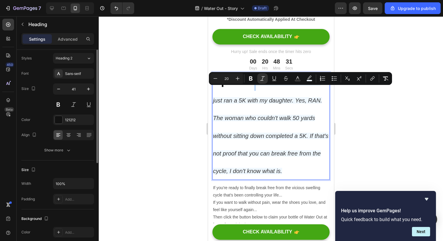
scroll to position [20, 0]
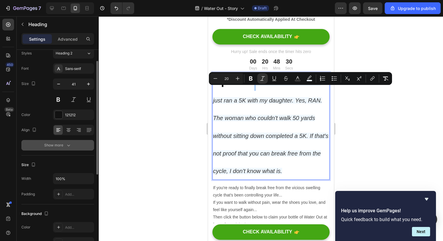
click at [57, 146] on div "Show more" at bounding box center [57, 145] width 27 height 6
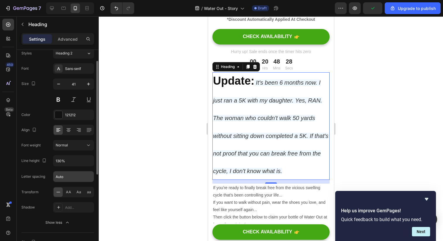
click at [70, 176] on input "Auto" at bounding box center [73, 176] width 40 height 11
click at [70, 160] on input "130%" at bounding box center [73, 160] width 40 height 11
click at [88, 160] on icon "button" at bounding box center [89, 161] width 6 height 6
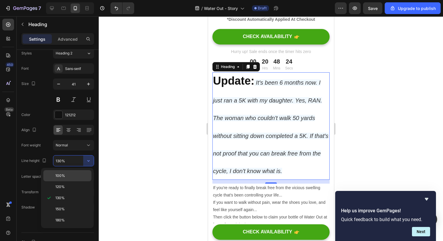
click at [64, 176] on span "100%" at bounding box center [60, 175] width 10 height 5
type input "100%"
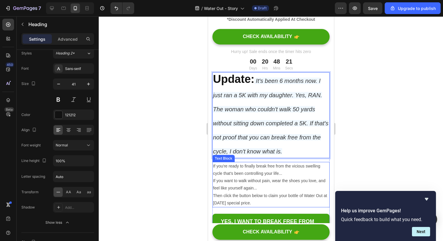
click at [296, 203] on p "Then click the button below to claim your bottle of Water Out at [DATE] special…" at bounding box center [271, 199] width 116 height 15
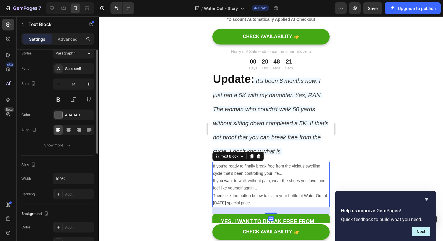
scroll to position [0, 0]
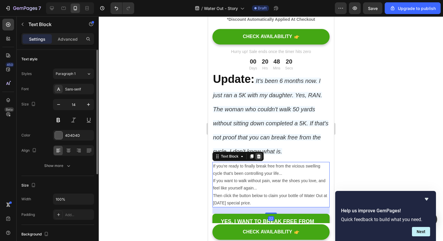
click at [259, 158] on icon at bounding box center [259, 156] width 4 height 4
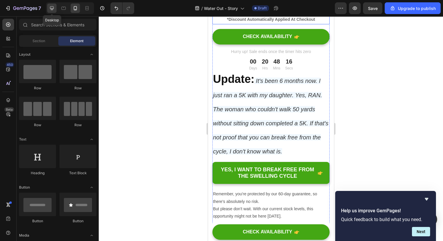
click at [55, 8] on div at bounding box center [51, 8] width 9 height 9
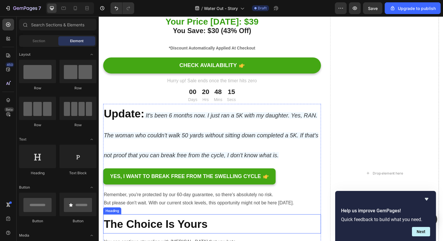
scroll to position [2864, 0]
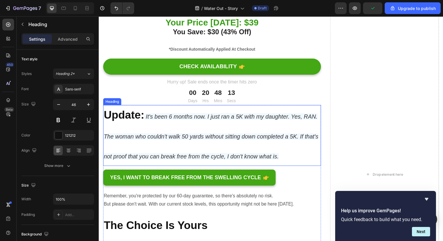
click at [254, 152] on p "⁠⁠⁠⁠⁠⁠⁠ Update: It's been 6 months now. I just ran a 5K with my daughter. Yes, …" at bounding box center [214, 137] width 221 height 61
click at [289, 158] on p "Update: It's been 6 months now. I just ran a 5K with my daughter. Yes, RAN. The…" at bounding box center [214, 137] width 221 height 61
click at [146, 118] on icon "Rich Text Editor. Editing area: main" at bounding box center [145, 119] width 1 height 6
click at [156, 118] on icon "It's been 6 months now. I just ran a 5K with my daughter. Yes, RAN. The woman w…" at bounding box center [213, 138] width 219 height 47
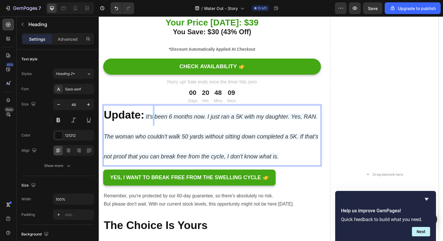
click at [156, 118] on icon "It's been 6 months now. I just ran a 5K with my daughter. Yes, RAN. The woman w…" at bounding box center [213, 138] width 219 height 47
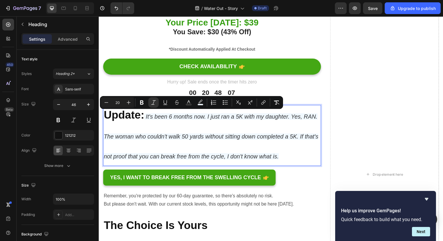
click at [151, 121] on p "Update: It's been 6 months now. I just ran a 5K with my daughter. Yes, RAN. The…" at bounding box center [214, 137] width 221 height 61
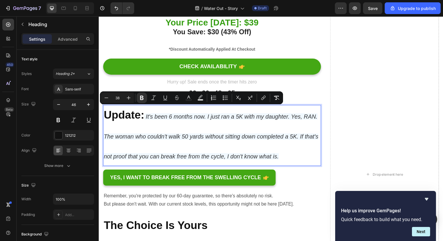
drag, startPoint x: 147, startPoint y: 119, endPoint x: 103, endPoint y: 112, distance: 44.7
click at [103, 112] on h2 "Update: It's been 6 months now. I just ran a 5K with my daughter. Yes, RAN. The…" at bounding box center [214, 138] width 222 height 62
click at [104, 100] on icon "Editor contextual toolbar" at bounding box center [106, 98] width 6 height 6
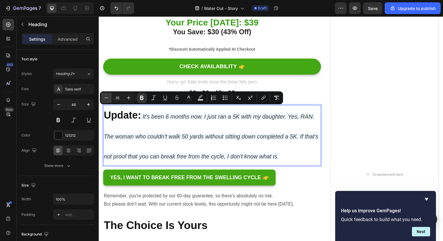
click at [104, 100] on icon "Editor contextual toolbar" at bounding box center [106, 98] width 6 height 6
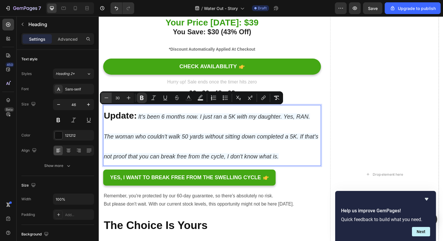
click at [104, 100] on icon "Editor contextual toolbar" at bounding box center [106, 98] width 6 height 6
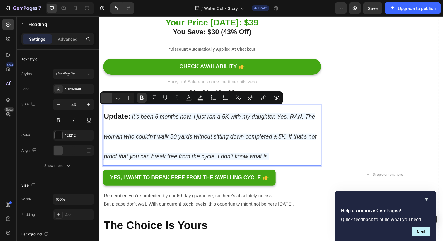
click at [104, 100] on icon "Editor contextual toolbar" at bounding box center [106, 98] width 6 height 6
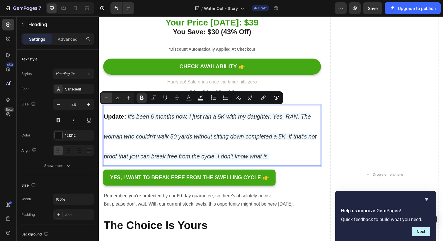
type input "20"
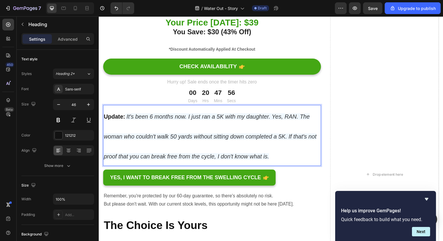
click at [161, 127] on p "Update: It's been 6 months now. I just ran a 5K with my daughter. Yes, RAN. The…" at bounding box center [214, 137] width 221 height 61
click at [124, 118] on strong "Update:" at bounding box center [115, 118] width 22 height 6
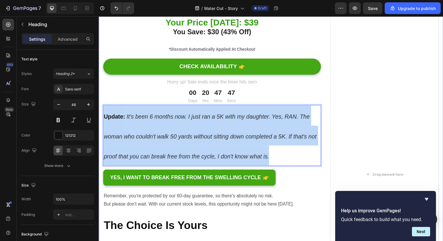
drag, startPoint x: 282, startPoint y: 159, endPoint x: 95, endPoint y: 122, distance: 191.1
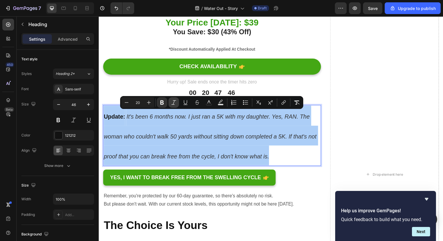
click at [175, 104] on icon "Editor contextual toolbar" at bounding box center [174, 103] width 6 height 6
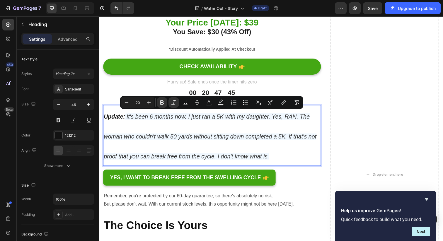
click at [261, 164] on p "Update: It's been 6 months now. I just ran a 5K with my daughter. Yes, RAN. The…" at bounding box center [214, 137] width 221 height 61
click at [250, 154] on icon "It's been 6 months now. I just ran a 5K with my daughter. Yes, RAN. The woman w…" at bounding box center [212, 138] width 217 height 47
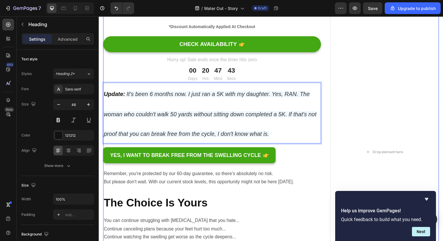
scroll to position [2897, 0]
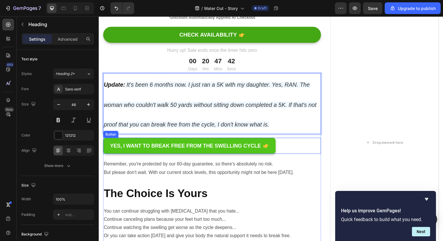
click at [230, 152] on link "YES, I WANT TO BREAK FREE FROM THE SWELLING CYCLE" at bounding box center [191, 148] width 176 height 17
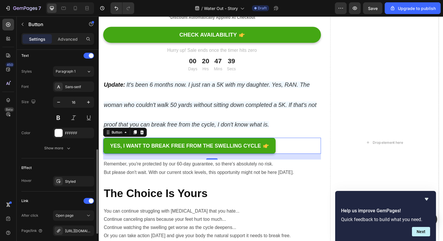
scroll to position [304, 0]
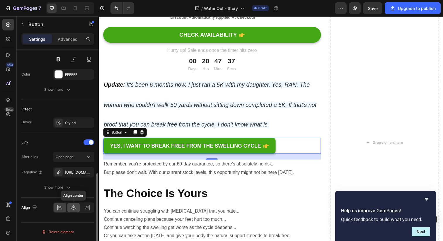
click at [72, 208] on icon at bounding box center [74, 208] width 6 height 6
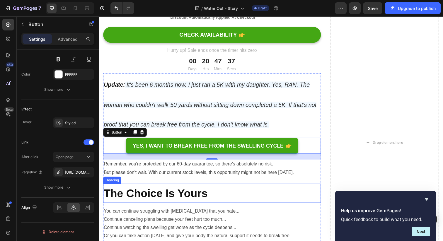
click at [190, 191] on strong "The Choice Is Yours" at bounding box center [157, 197] width 106 height 12
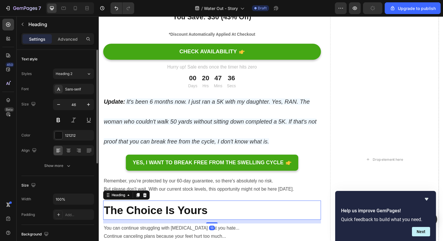
scroll to position [2878, 0]
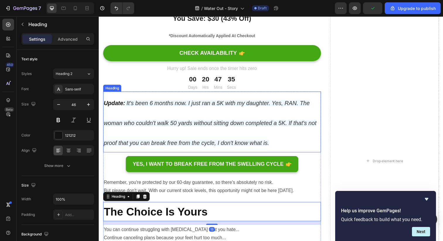
click at [212, 143] on icon "It's been 6 months now. I just ran a 5K with my daughter. Yes, RAN. The woman w…" at bounding box center [212, 125] width 217 height 47
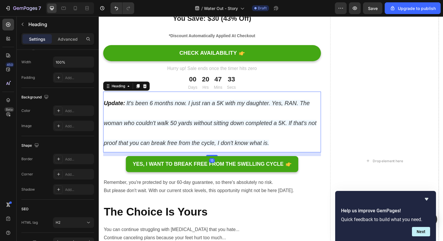
scroll to position [172, 0]
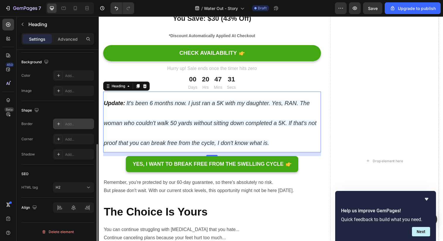
click at [66, 125] on div "Add..." at bounding box center [79, 124] width 28 height 5
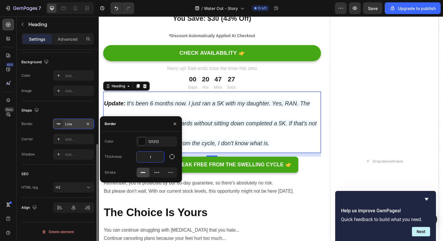
click at [158, 157] on input "1" at bounding box center [150, 157] width 28 height 11
type input "3"
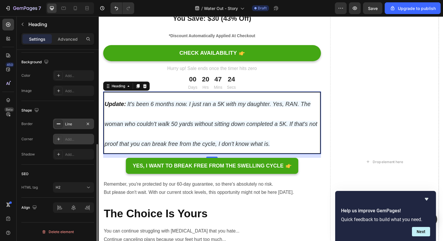
click at [71, 139] on div "Add..." at bounding box center [79, 139] width 28 height 5
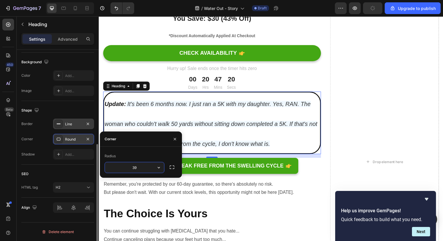
type input "3"
type input "25"
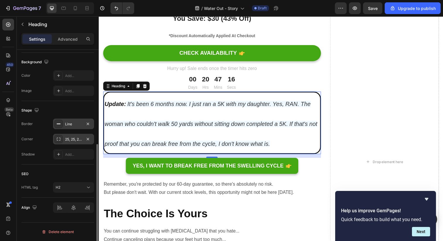
click at [35, 143] on div "Corner 25, 25, 25, 25" at bounding box center [57, 139] width 73 height 11
click at [80, 74] on div "Add..." at bounding box center [79, 75] width 28 height 5
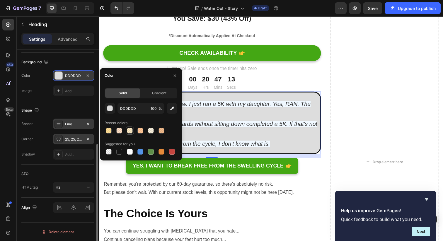
click at [128, 132] on div at bounding box center [130, 131] width 6 height 6
type input "FFC64B"
type input "30"
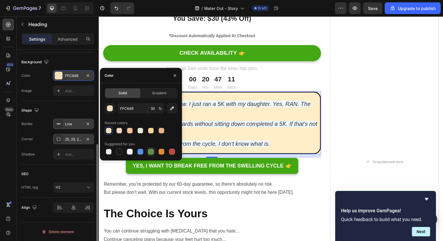
click at [149, 152] on div at bounding box center [151, 152] width 6 height 6
type input "5E8E49"
type input "100"
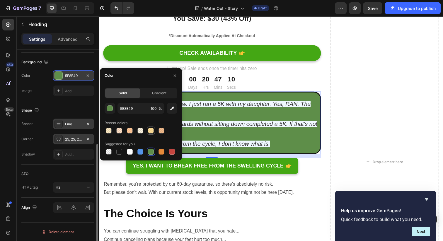
click at [151, 132] on div at bounding box center [151, 131] width 6 height 6
type input "FFC64B"
type input "57"
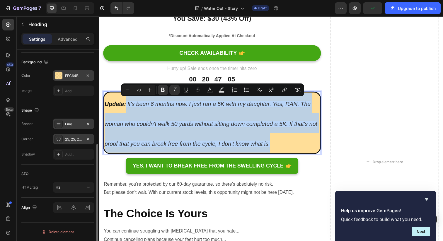
drag, startPoint x: 286, startPoint y: 143, endPoint x: 127, endPoint y: 103, distance: 163.8
click at [127, 103] on p "Update: It's been 6 months now. I just ran a 5K with my daughter. Yes, RAN. The…" at bounding box center [214, 125] width 219 height 61
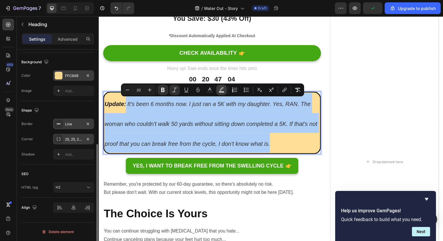
click at [222, 90] on icon "Editor contextual toolbar" at bounding box center [221, 90] width 6 height 6
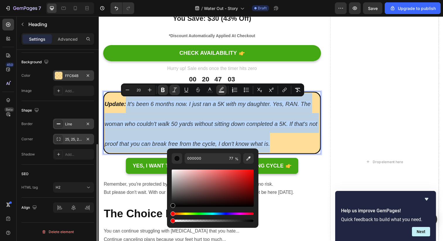
type input "0"
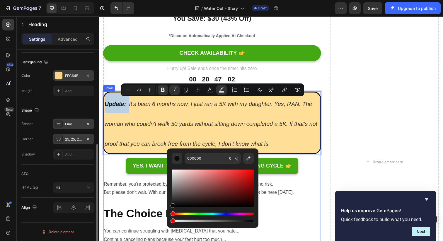
drag, startPoint x: 288, startPoint y: 237, endPoint x: 160, endPoint y: 225, distance: 128.0
click at [297, 142] on p "Update: It's been 6 months now. I just ran a 5K with my daughter. Yes, RAN. The…" at bounding box center [214, 125] width 219 height 61
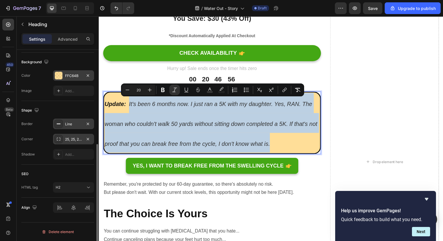
drag, startPoint x: 293, startPoint y: 144, endPoint x: 130, endPoint y: 103, distance: 168.3
click at [130, 103] on p "Update: It's been 6 months now. I just ran a 5K with my daughter. Yes, RAN. The…" at bounding box center [214, 125] width 219 height 61
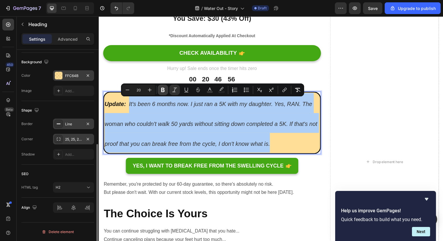
click at [165, 88] on icon "Editor contextual toolbar" at bounding box center [163, 90] width 6 height 6
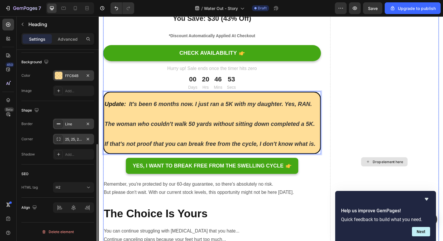
click at [336, 179] on div "Drop element here" at bounding box center [390, 165] width 111 height 411
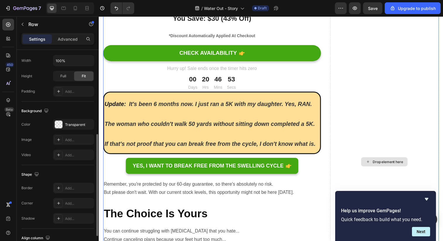
scroll to position [0, 0]
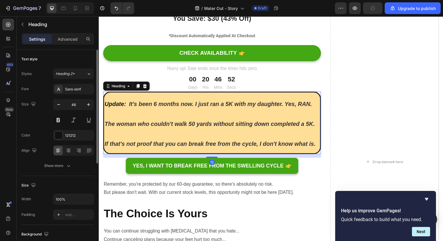
click at [316, 147] on strong "It's been 6 months now. I just ran a 5K with my daughter. Yes, RAN. The woman w…" at bounding box center [212, 125] width 215 height 47
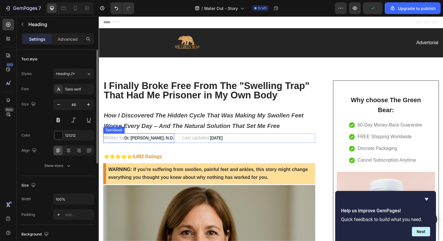
click at [137, 144] on p "Written by Dr. [PERSON_NAME], N.D." at bounding box center [139, 140] width 71 height 8
click at [132, 141] on span "Dr. [PERSON_NAME], N.D." at bounding box center [150, 140] width 51 height 5
drag, startPoint x: 127, startPoint y: 141, endPoint x: 168, endPoint y: 143, distance: 41.9
click at [168, 143] on span "Dr. [PERSON_NAME], N.D." at bounding box center [150, 140] width 51 height 5
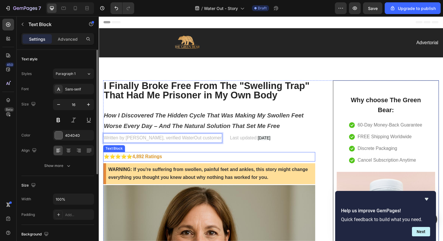
click at [198, 159] on p "⭐⭐⭐⭐⭐ 4,892 Ratings" at bounding box center [211, 159] width 215 height 8
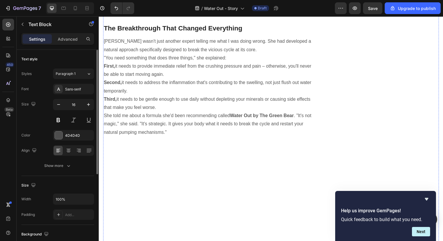
scroll to position [1180, 0]
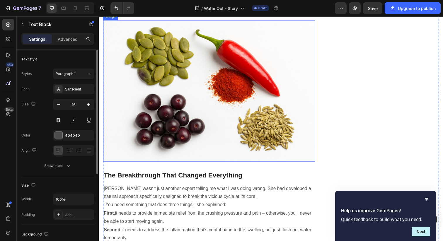
click at [211, 164] on img at bounding box center [211, 92] width 216 height 144
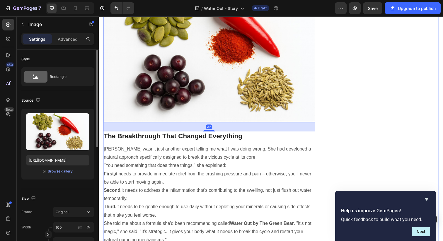
scroll to position [1269, 0]
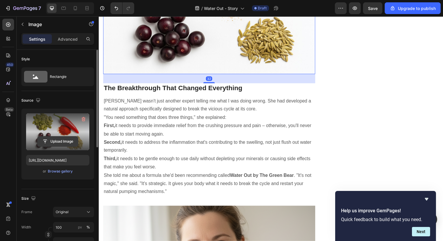
click at [55, 141] on input "file" at bounding box center [57, 141] width 40 height 10
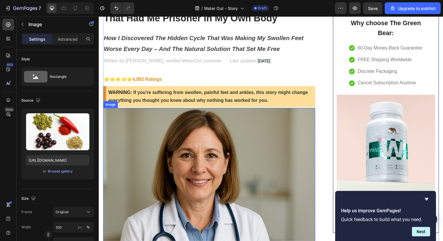
scroll to position [126, 0]
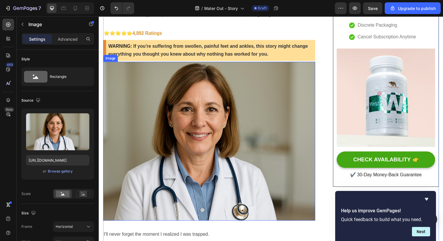
click at [262, 116] on img at bounding box center [211, 144] width 216 height 162
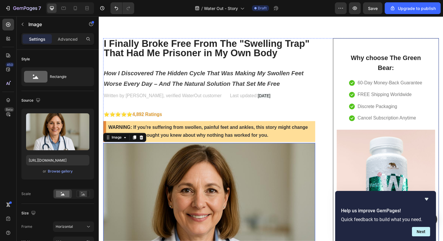
scroll to position [0, 0]
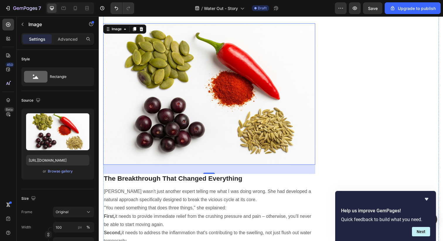
scroll to position [1231, 0]
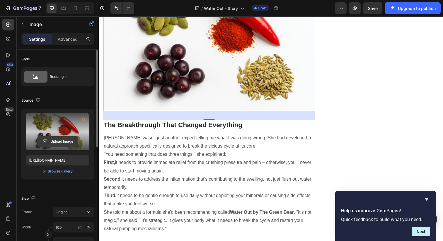
click at [57, 140] on input "file" at bounding box center [57, 141] width 40 height 10
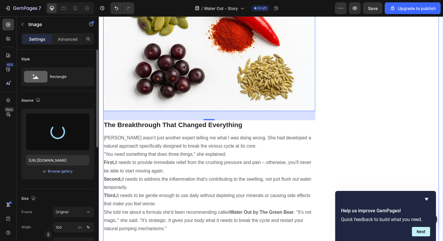
type input "[URL][DOMAIN_NAME]"
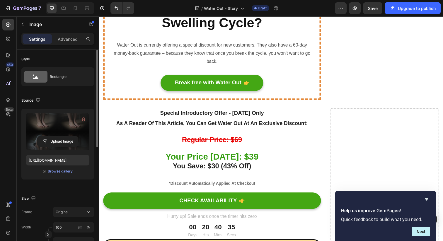
scroll to position [2544, 0]
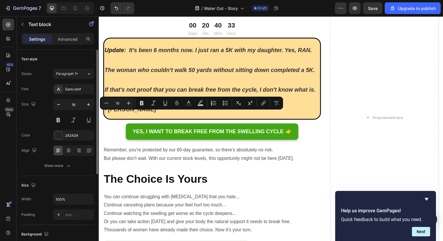
drag, startPoint x: 151, startPoint y: 116, endPoint x: 126, endPoint y: 115, distance: 25.2
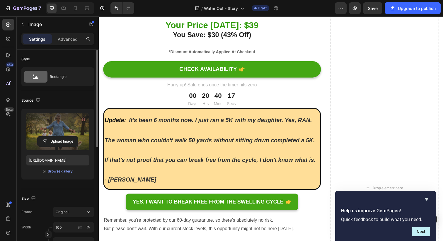
click at [60, 120] on label at bounding box center [57, 131] width 63 height 37
click at [60, 136] on input "file" at bounding box center [57, 141] width 40 height 10
click at [57, 130] on label at bounding box center [57, 131] width 63 height 37
click at [57, 136] on input "file" at bounding box center [57, 141] width 40 height 10
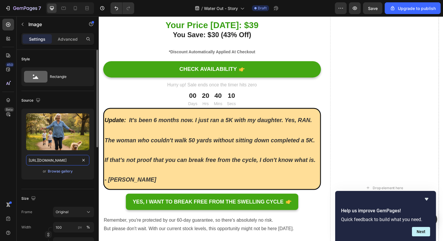
click at [49, 159] on input "[URL][DOMAIN_NAME]" at bounding box center [57, 160] width 63 height 11
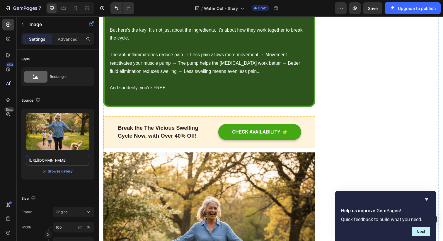
scroll to position [1890, 0]
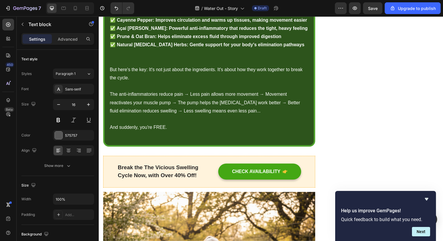
scroll to position [1847, 0]
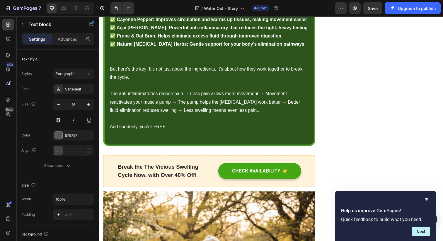
drag, startPoint x: 135, startPoint y: 96, endPoint x: 105, endPoint y: 69, distance: 39.8
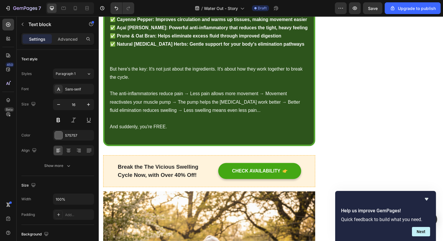
drag, startPoint x: 182, startPoint y: 70, endPoint x: 106, endPoint y: 69, distance: 76.1
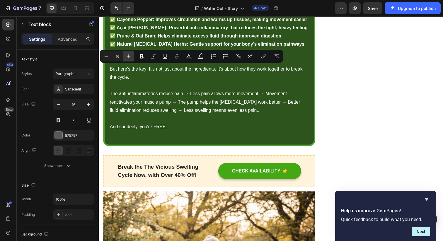
click at [129, 57] on icon "Editor contextual toolbar" at bounding box center [129, 56] width 6 height 6
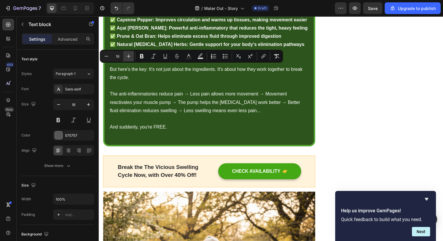
click at [129, 57] on icon "Editor contextual toolbar" at bounding box center [129, 56] width 6 height 6
type input "20"
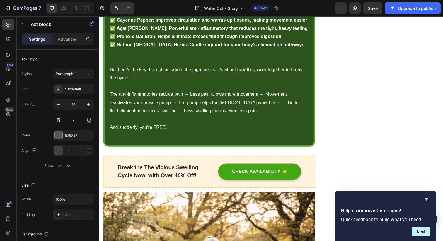
drag, startPoint x: 158, startPoint y: 111, endPoint x: 86, endPoint y: 110, distance: 72.3
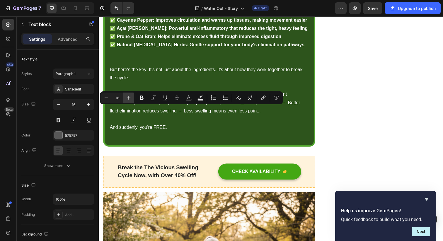
click at [127, 99] on icon "Editor contextual toolbar" at bounding box center [129, 98] width 6 height 6
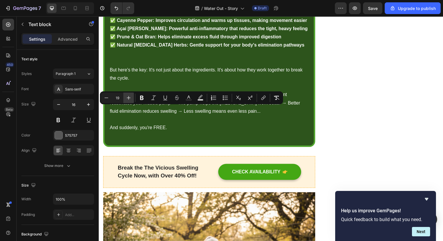
click at [127, 99] on icon "Editor contextual toolbar" at bounding box center [129, 98] width 6 height 6
type input "20"
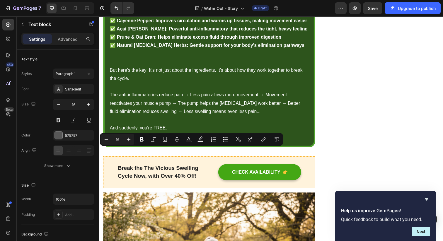
drag, startPoint x: 192, startPoint y: 154, endPoint x: 99, endPoint y: 153, distance: 92.5
click at [130, 140] on icon "Editor contextual toolbar" at bounding box center [129, 139] width 6 height 6
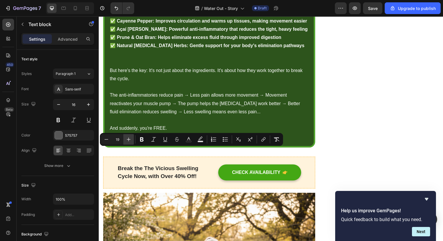
click at [129, 140] on icon "Editor contextual toolbar" at bounding box center [129, 139] width 6 height 6
type input "20"
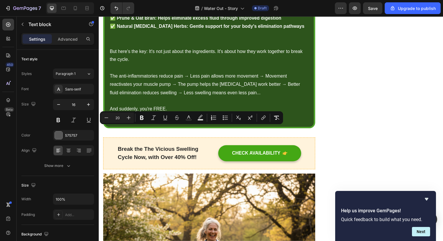
scroll to position [1868, 0]
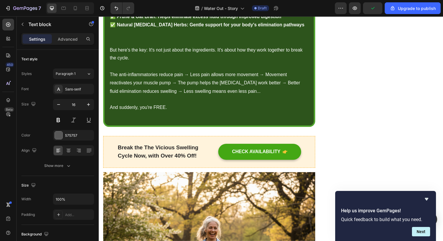
drag, startPoint x: 164, startPoint y: 175, endPoint x: 101, endPoint y: 174, distance: 63.3
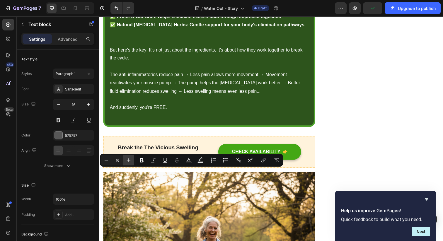
click at [128, 160] on icon "Editor contextual toolbar" at bounding box center [129, 160] width 6 height 6
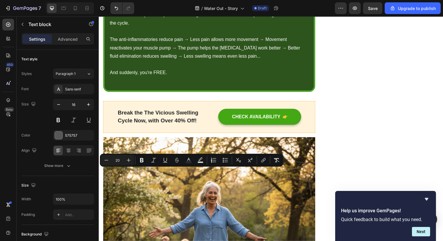
scroll to position [1910, 0]
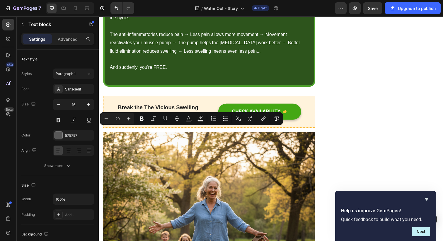
type input "16"
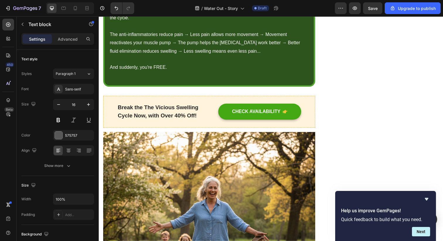
drag, startPoint x: 144, startPoint y: 175, endPoint x: 186, endPoint y: 188, distance: 43.9
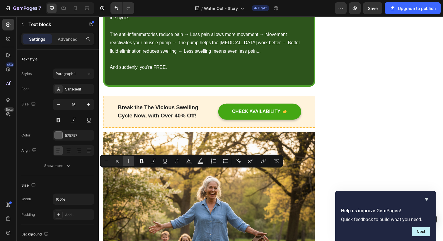
click at [129, 162] on icon "Editor contextual toolbar" at bounding box center [129, 161] width 6 height 6
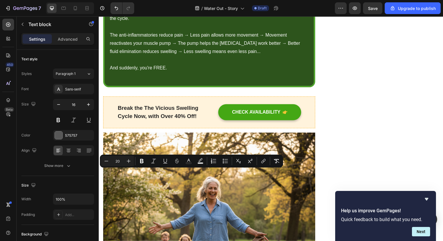
type input "16"
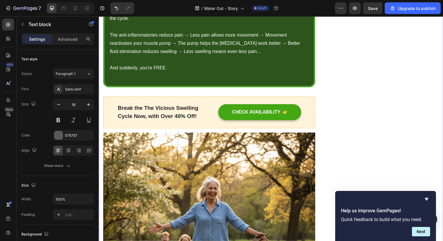
drag, startPoint x: 218, startPoint y: 202, endPoint x: 100, endPoint y: 184, distance: 118.9
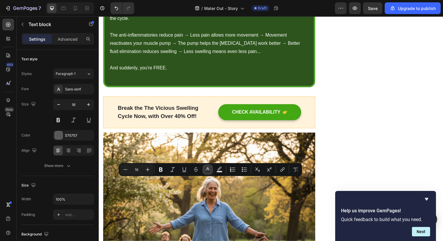
click at [207, 172] on button "Text Color" at bounding box center [207, 169] width 11 height 11
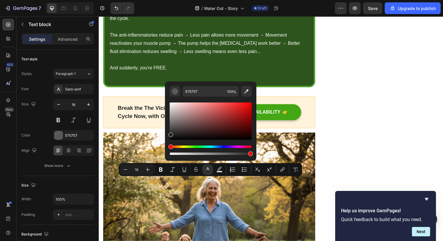
drag, startPoint x: 270, startPoint y: 146, endPoint x: 166, endPoint y: 136, distance: 104.4
type input "282828"
click at [118, 7] on icon "Undo/Redo" at bounding box center [116, 8] width 6 height 6
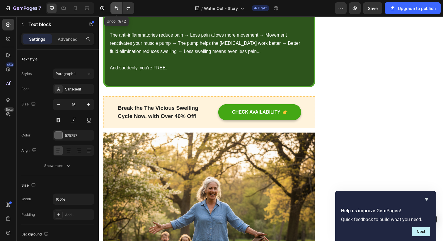
click at [119, 11] on icon "Undo/Redo" at bounding box center [116, 8] width 6 height 6
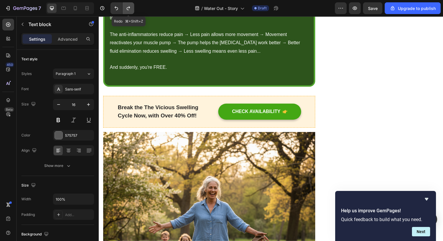
click at [129, 10] on icon "Undo/Redo" at bounding box center [128, 8] width 6 height 6
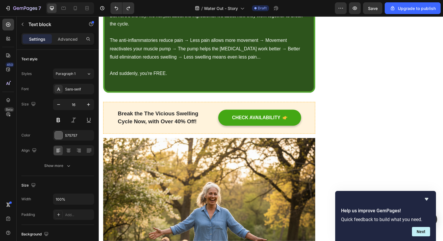
scroll to position [2009, 0]
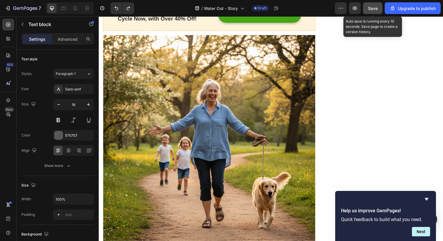
click at [375, 9] on span "Save" at bounding box center [373, 8] width 10 height 5
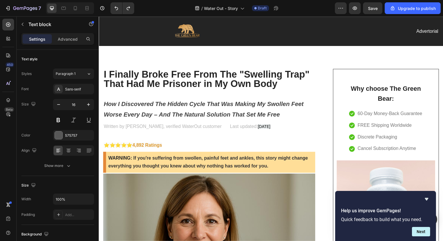
scroll to position [0, 0]
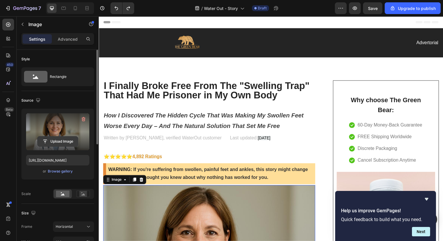
click at [56, 136] on input "file" at bounding box center [57, 141] width 40 height 10
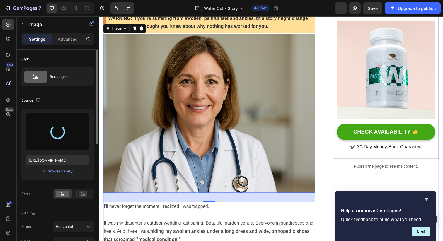
type input "[URL][DOMAIN_NAME]"
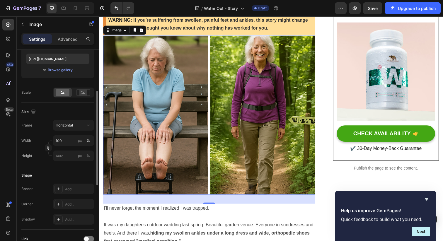
scroll to position [98, 0]
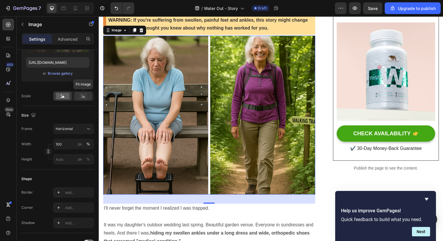
click at [84, 96] on rect at bounding box center [83, 96] width 8 height 6
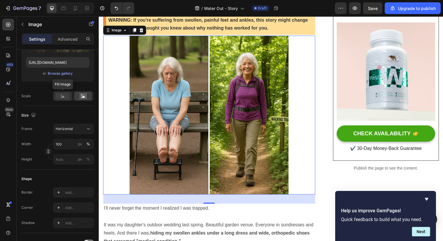
click at [68, 98] on rect at bounding box center [62, 96] width 13 height 6
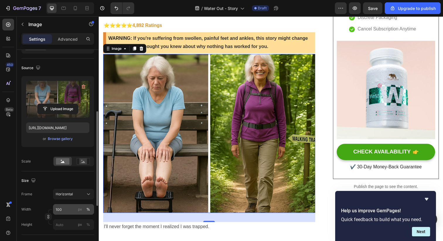
scroll to position [0, 0]
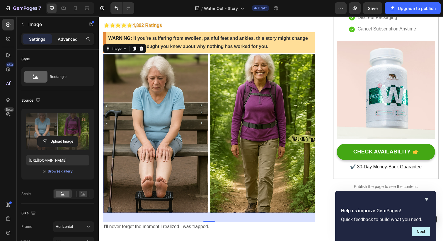
click at [64, 40] on p "Advanced" at bounding box center [68, 39] width 20 height 6
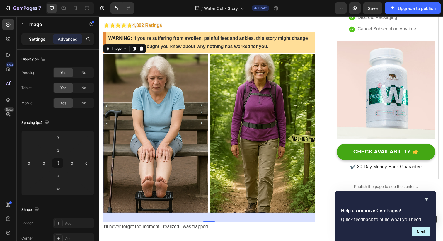
click at [40, 40] on p "Settings" at bounding box center [37, 39] width 16 height 6
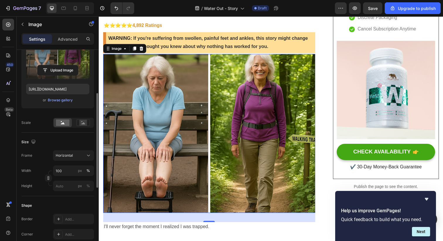
scroll to position [98, 0]
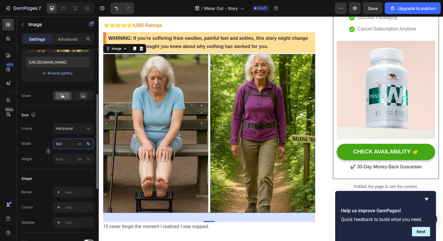
click at [65, 143] on input "100" at bounding box center [73, 144] width 41 height 11
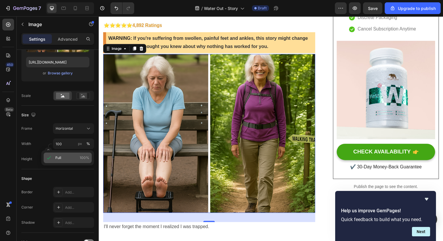
click at [61, 158] on p "Full 100%" at bounding box center [72, 157] width 34 height 5
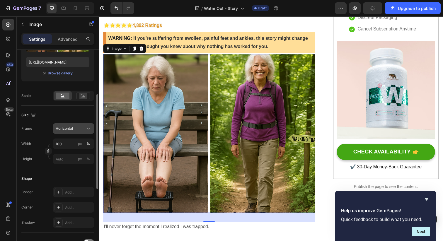
click at [76, 126] on div "Horizontal" at bounding box center [70, 128] width 29 height 5
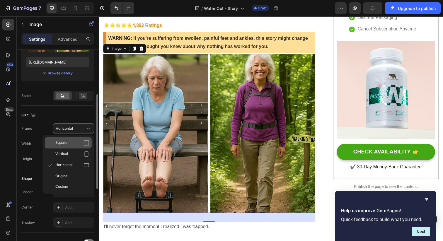
click at [69, 147] on div "Square" at bounding box center [68, 142] width 47 height 11
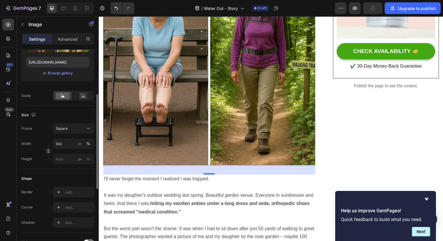
scroll to position [241, 0]
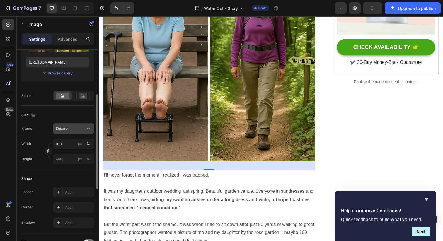
click at [74, 128] on div "Square" at bounding box center [70, 128] width 29 height 5
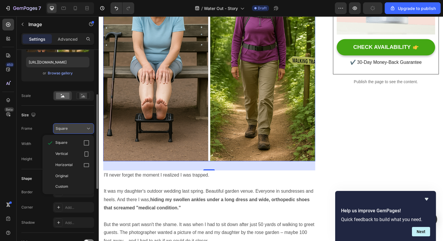
click at [74, 128] on div "Square" at bounding box center [70, 128] width 29 height 5
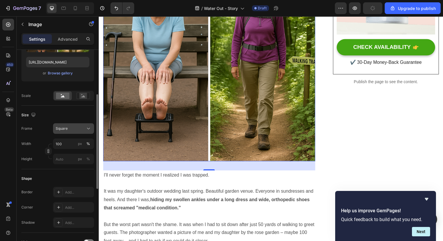
click at [74, 128] on div "Square" at bounding box center [70, 128] width 29 height 5
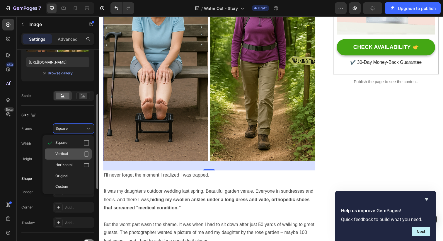
click at [72, 152] on div "Vertical" at bounding box center [72, 154] width 34 height 6
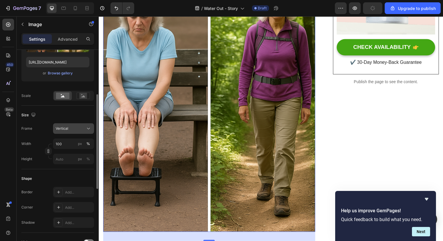
click at [75, 130] on div "Vertical" at bounding box center [70, 128] width 29 height 5
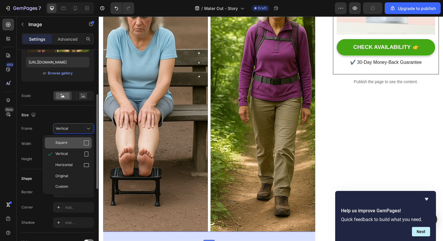
click at [72, 140] on div "Square" at bounding box center [72, 143] width 34 height 6
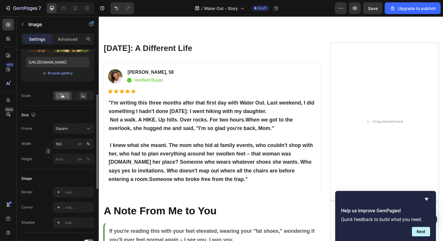
scroll to position [2655, 0]
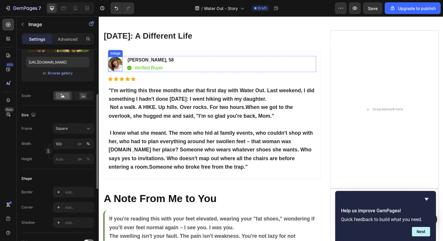
click at [114, 70] on div "Image" at bounding box center [115, 65] width 15 height 15
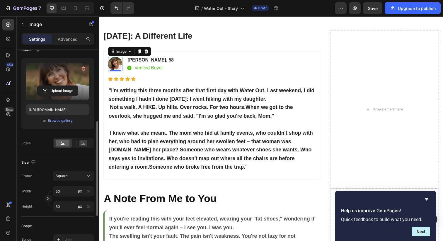
scroll to position [34, 0]
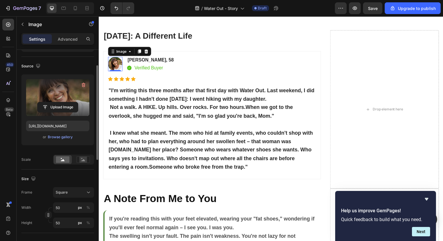
click at [55, 98] on label at bounding box center [57, 97] width 63 height 37
click at [55, 102] on input "file" at bounding box center [57, 107] width 40 height 10
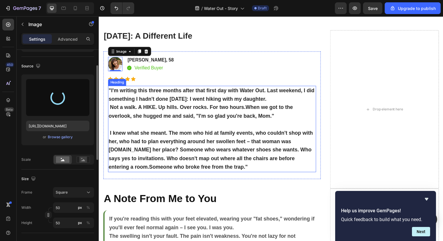
type input "[URL][DOMAIN_NAME]"
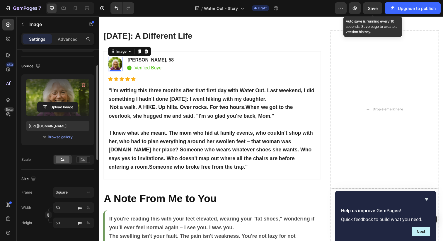
click at [375, 9] on span "Save" at bounding box center [373, 8] width 10 height 5
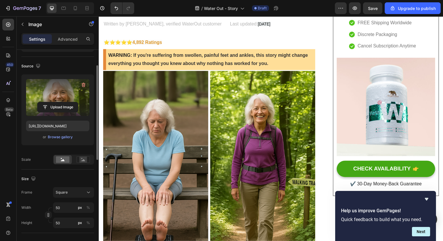
scroll to position [0, 0]
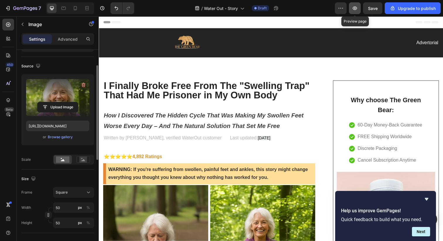
click at [357, 10] on icon "button" at bounding box center [355, 8] width 6 height 6
click at [270, 141] on span "[DATE]" at bounding box center [267, 140] width 13 height 5
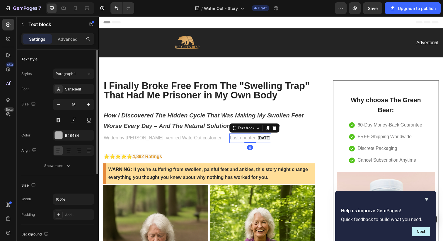
click at [270, 141] on span "[DATE]" at bounding box center [267, 140] width 13 height 5
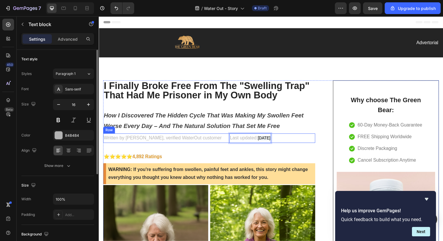
drag, startPoint x: 260, startPoint y: 142, endPoint x: 293, endPoint y: 141, distance: 33.4
click at [293, 141] on div "Written by [PERSON_NAME], verified WaterOut customer Text block Last updated: […" at bounding box center [211, 141] width 216 height 10
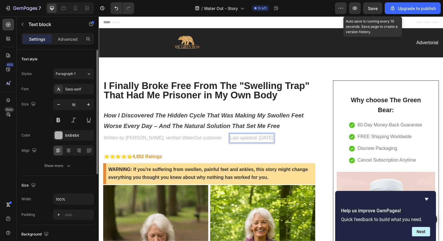
click at [369, 10] on span "Save" at bounding box center [373, 8] width 10 height 5
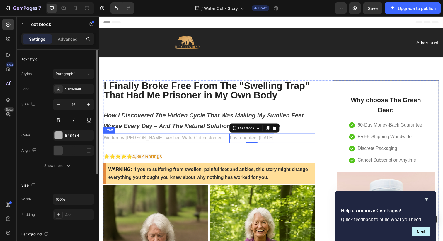
click at [227, 142] on div "Written by [PERSON_NAME], verified WaterOut customer Text block Last updated: […" at bounding box center [211, 141] width 216 height 10
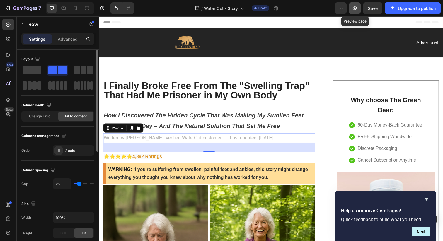
click at [355, 8] on icon "button" at bounding box center [355, 8] width 2 height 2
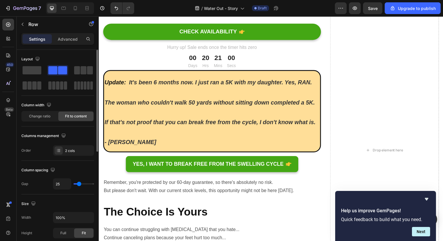
scroll to position [3132, 0]
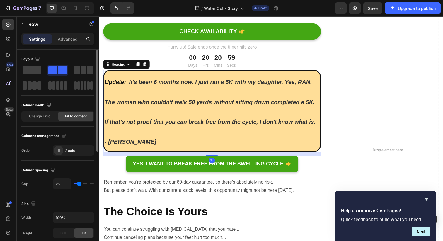
click at [167, 141] on h2 "Update: It's been 6 months now. I just ran a 5K with my daughter. Yes, RAN. The…" at bounding box center [214, 113] width 222 height 84
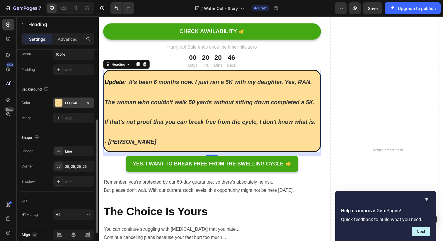
scroll to position [130, 0]
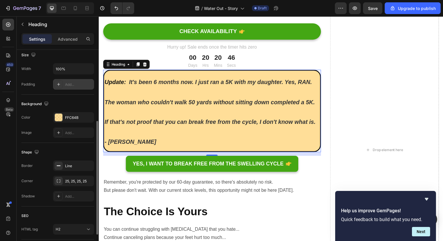
click at [71, 82] on div "Add..." at bounding box center [79, 84] width 28 height 5
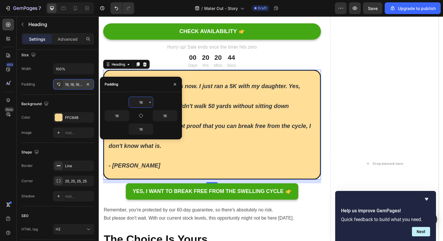
click at [179, 175] on h2 "Update: It's been 6 months now. I just ran a 5K with my daughter. Yes, RAN. The…" at bounding box center [214, 127] width 222 height 112
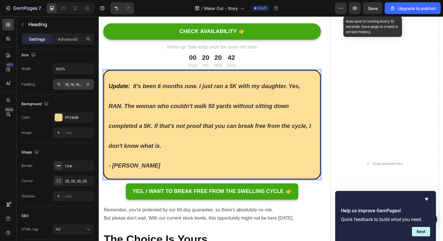
click at [373, 9] on span "Save" at bounding box center [373, 8] width 10 height 5
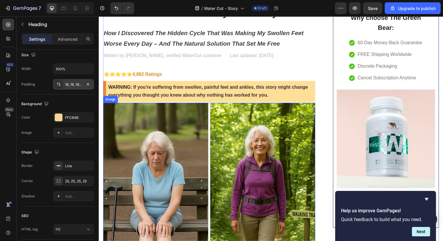
scroll to position [165, 0]
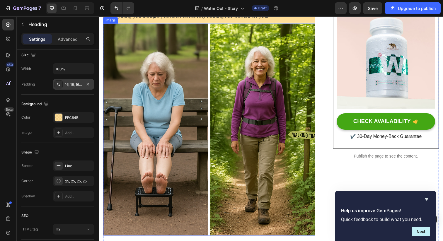
click at [222, 122] on img at bounding box center [211, 132] width 216 height 216
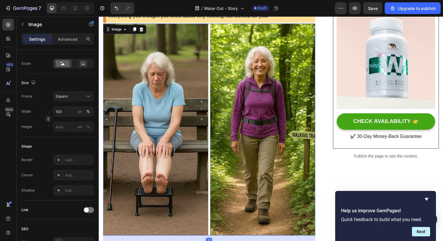
scroll to position [0, 0]
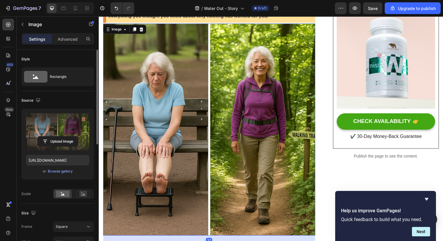
click at [48, 128] on label at bounding box center [57, 131] width 63 height 37
click at [48, 136] on input "file" at bounding box center [57, 141] width 40 height 10
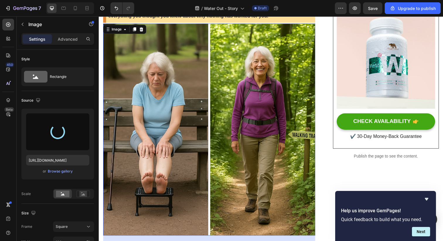
type input "[URL][DOMAIN_NAME]"
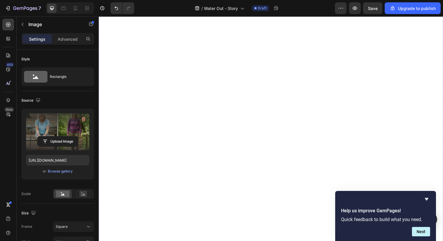
scroll to position [2723, 0]
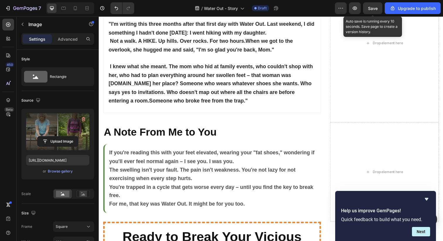
click at [375, 10] on span "Save" at bounding box center [373, 8] width 10 height 5
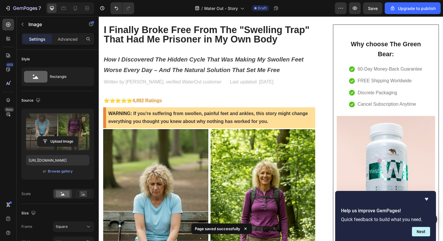
scroll to position [0, 0]
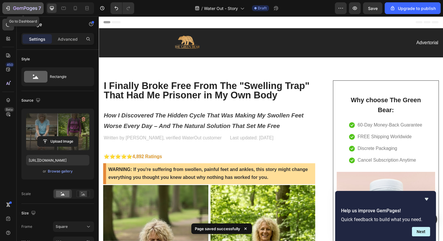
click at [6, 5] on icon "button" at bounding box center [8, 8] width 6 height 6
